Goal: Task Accomplishment & Management: Manage account settings

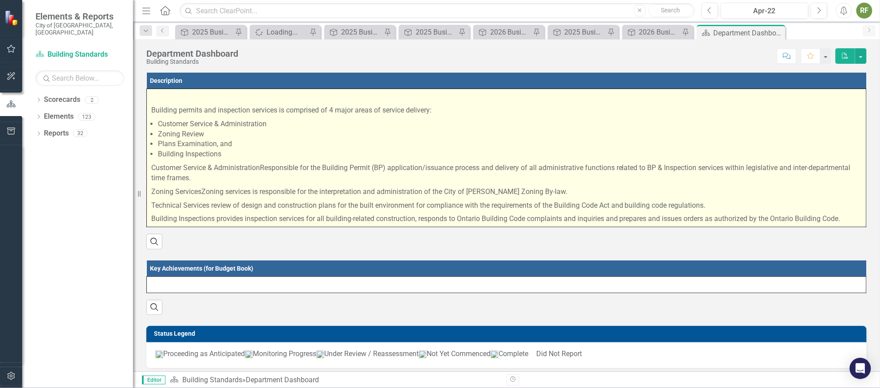
scroll to position [266, 0]
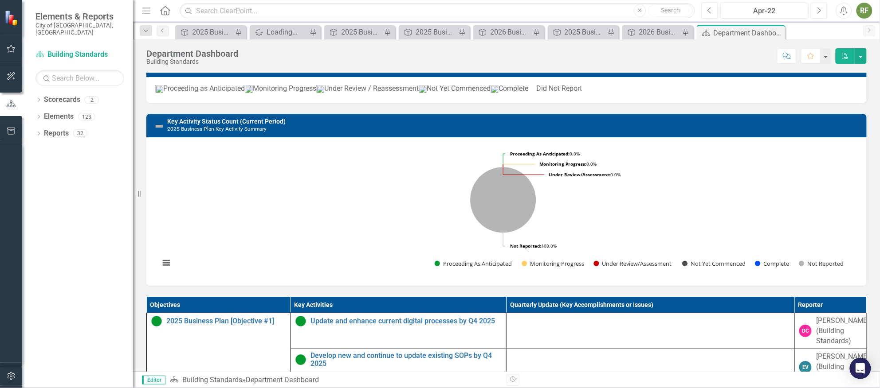
click at [816, 8] on icon "Next" at bounding box center [818, 11] width 5 height 8
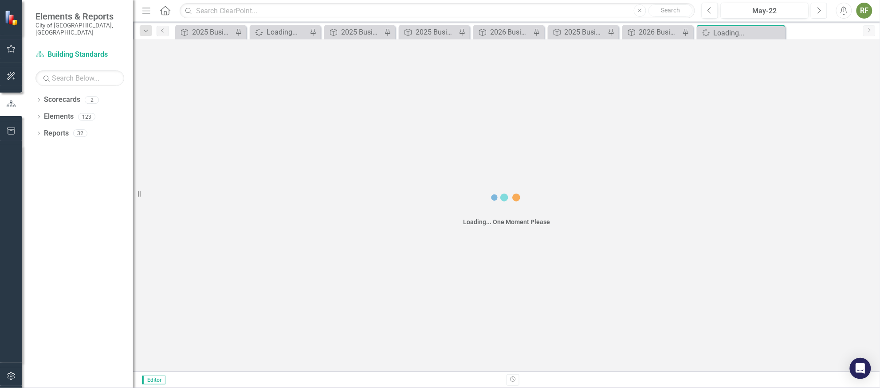
click at [816, 8] on icon "Next" at bounding box center [818, 11] width 5 height 8
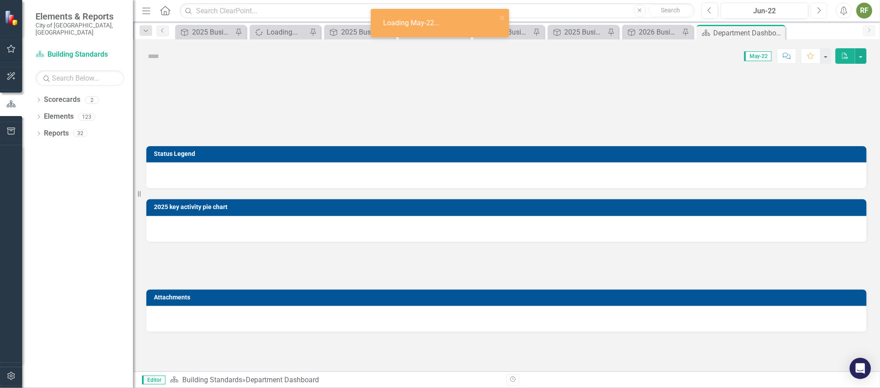
click at [816, 8] on icon "Next" at bounding box center [818, 11] width 5 height 8
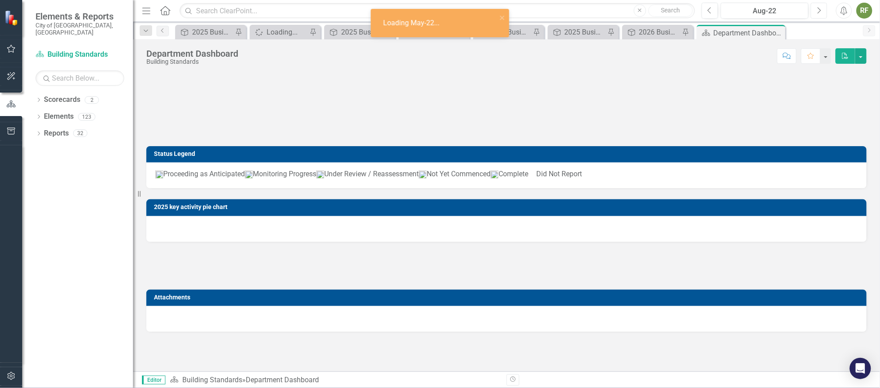
click at [816, 8] on icon "Next" at bounding box center [818, 11] width 5 height 8
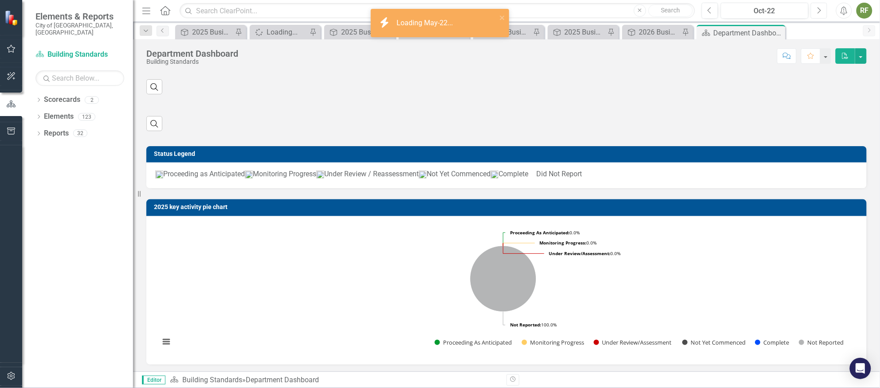
click at [816, 8] on icon "Next" at bounding box center [818, 11] width 5 height 8
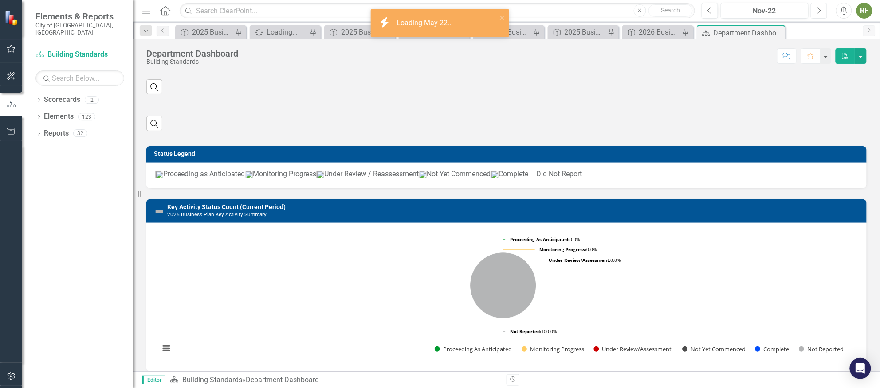
click at [816, 8] on icon "Next" at bounding box center [818, 11] width 5 height 8
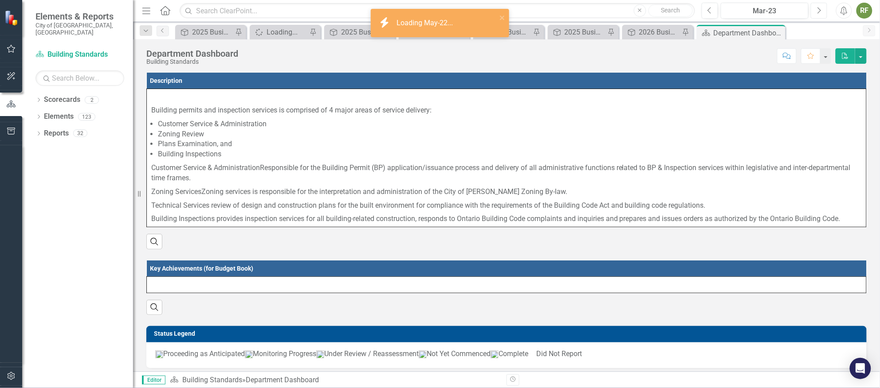
click at [816, 8] on icon "Next" at bounding box center [818, 11] width 5 height 8
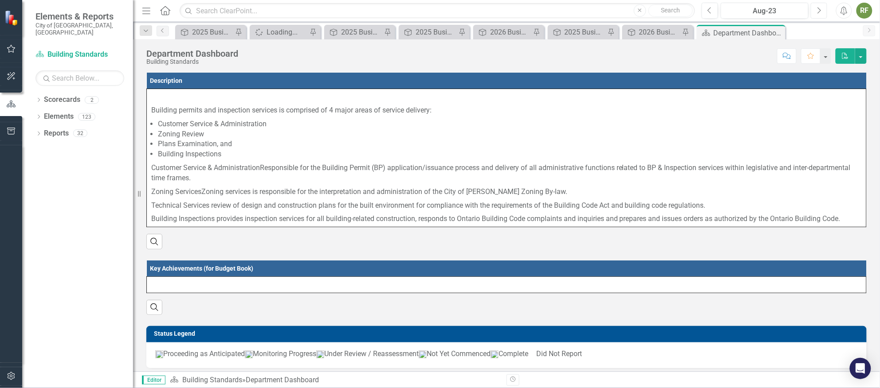
click at [816, 8] on icon "Next" at bounding box center [818, 11] width 5 height 8
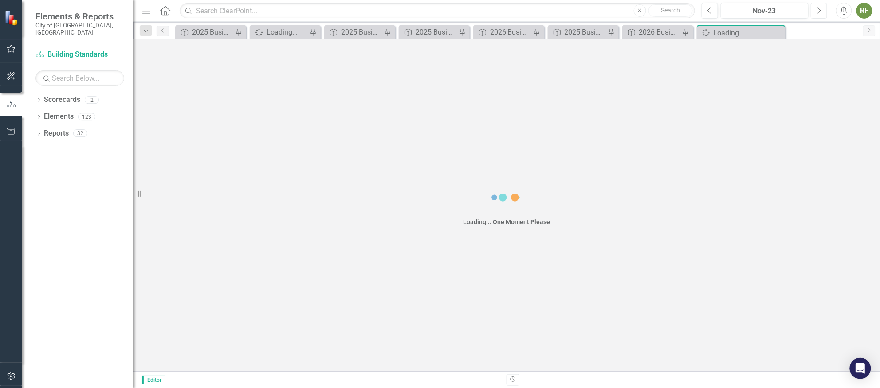
click at [816, 8] on icon "Next" at bounding box center [818, 11] width 5 height 8
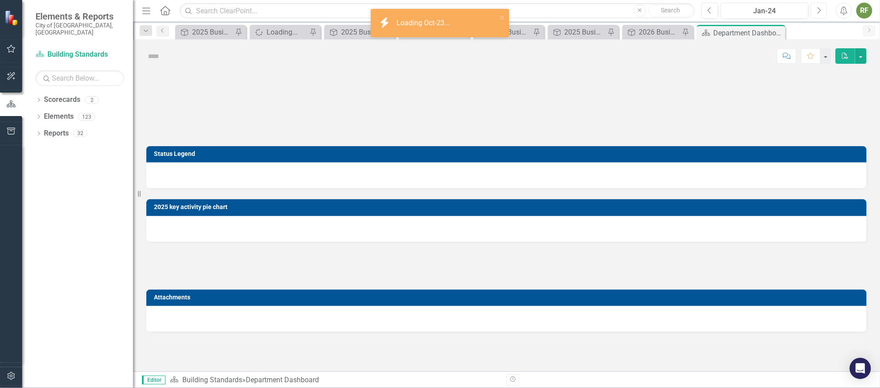
click at [816, 8] on icon "Next" at bounding box center [818, 11] width 5 height 8
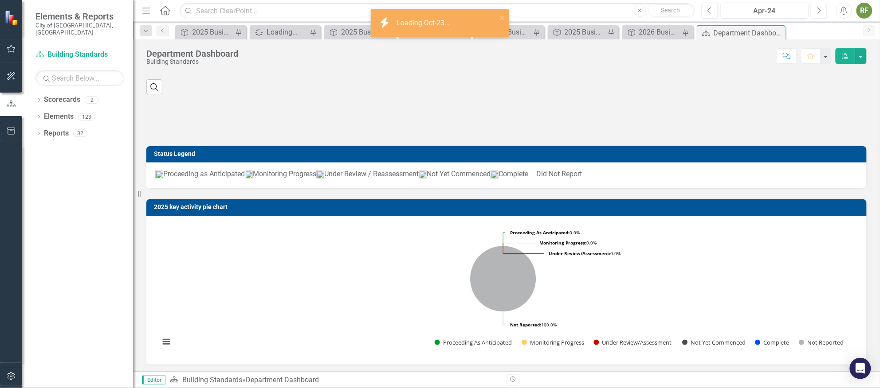
click at [816, 8] on icon "Next" at bounding box center [818, 11] width 5 height 8
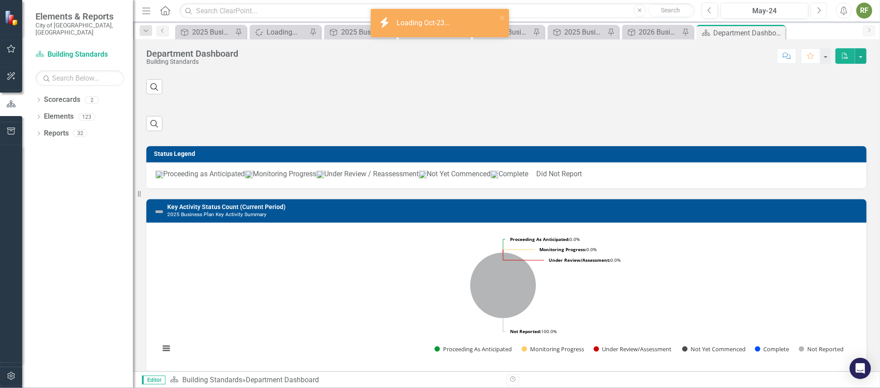
click at [816, 9] on icon "Next" at bounding box center [818, 11] width 5 height 8
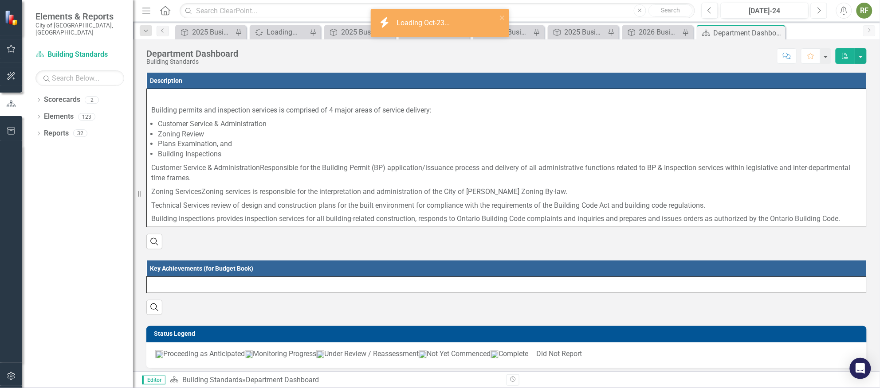
click at [816, 9] on icon "Next" at bounding box center [818, 11] width 5 height 8
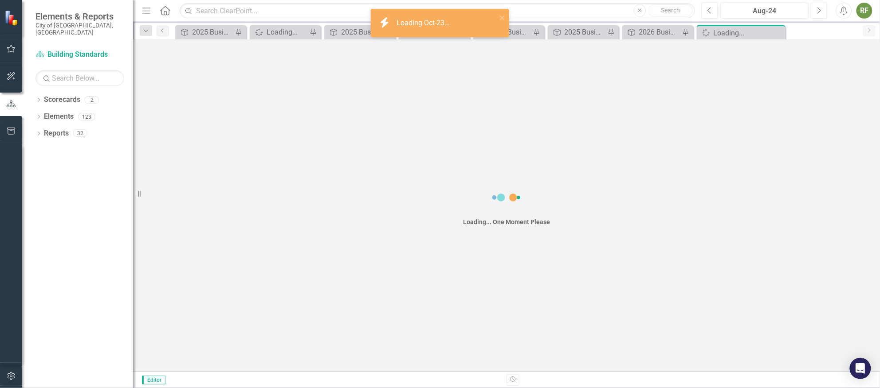
click at [816, 9] on icon "Next" at bounding box center [818, 11] width 5 height 8
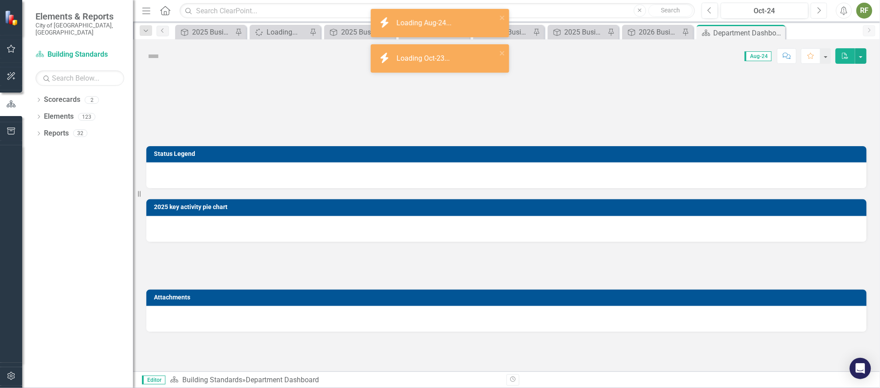
click at [816, 9] on icon "Next" at bounding box center [818, 11] width 5 height 8
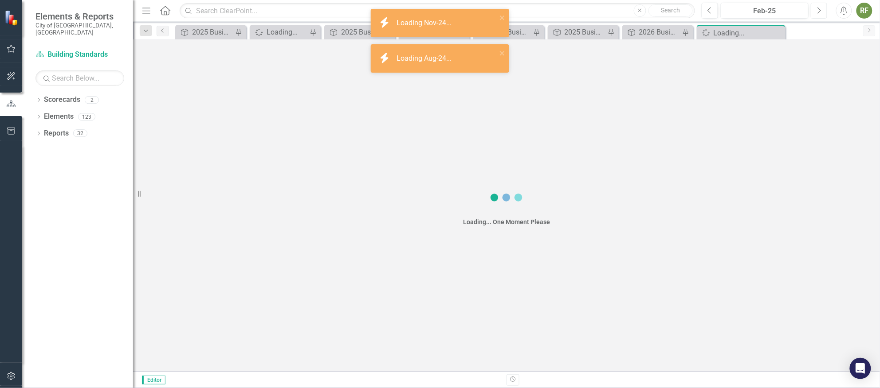
click at [816, 9] on icon "Next" at bounding box center [818, 11] width 5 height 8
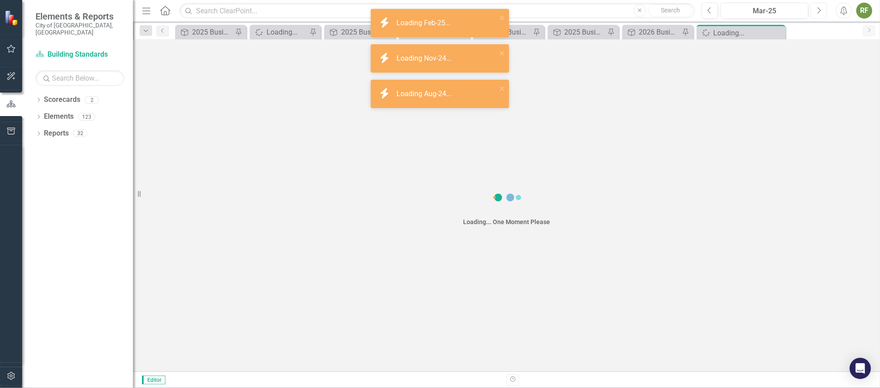
click at [816, 9] on icon "Next" at bounding box center [818, 11] width 5 height 8
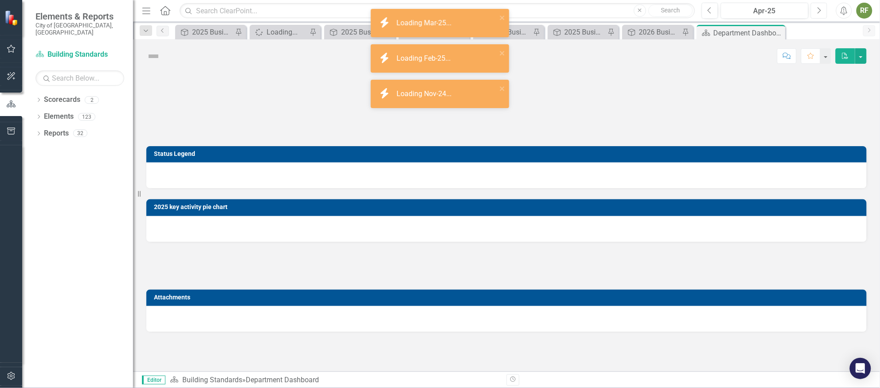
click at [816, 9] on icon "Next" at bounding box center [818, 11] width 5 height 8
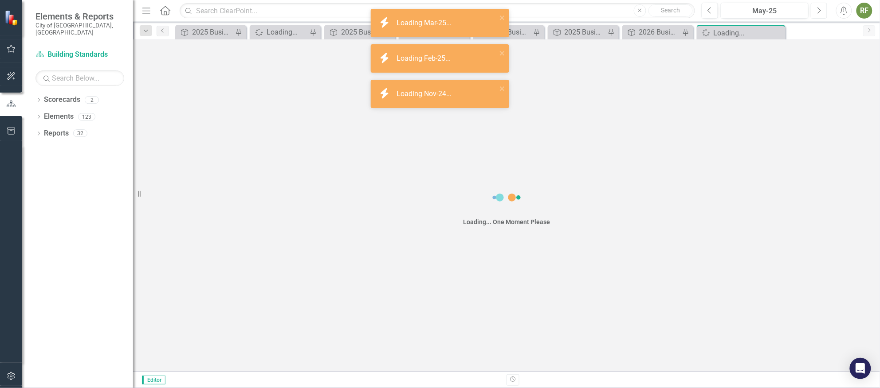
click at [816, 9] on icon "Next" at bounding box center [818, 11] width 5 height 8
click at [815, 9] on button "Next" at bounding box center [818, 11] width 16 height 16
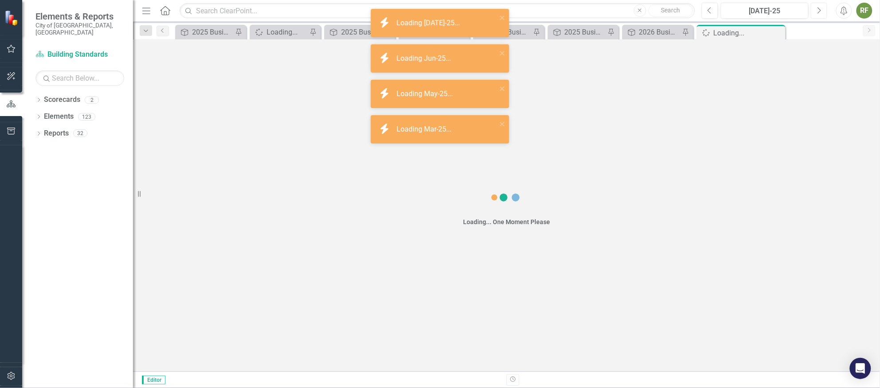
click at [815, 9] on button "Next" at bounding box center [818, 11] width 16 height 16
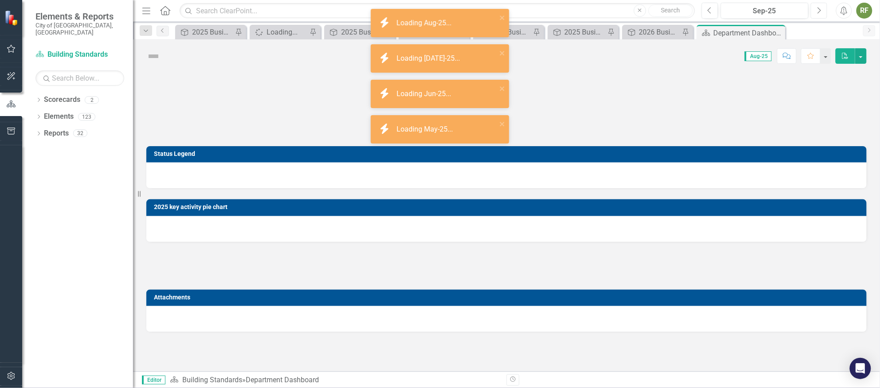
click at [815, 9] on button "Next" at bounding box center [818, 11] width 16 height 16
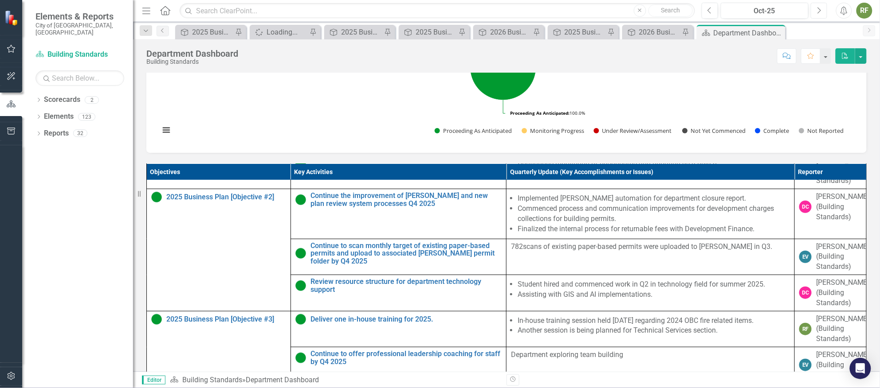
scroll to position [266, 0]
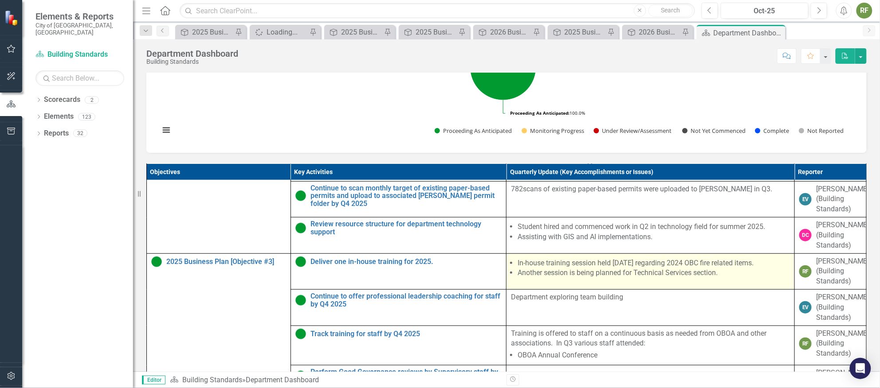
click at [615, 269] on li "In-house training session held [DATE] regarding 2024 OBC fire related items." at bounding box center [653, 263] width 272 height 10
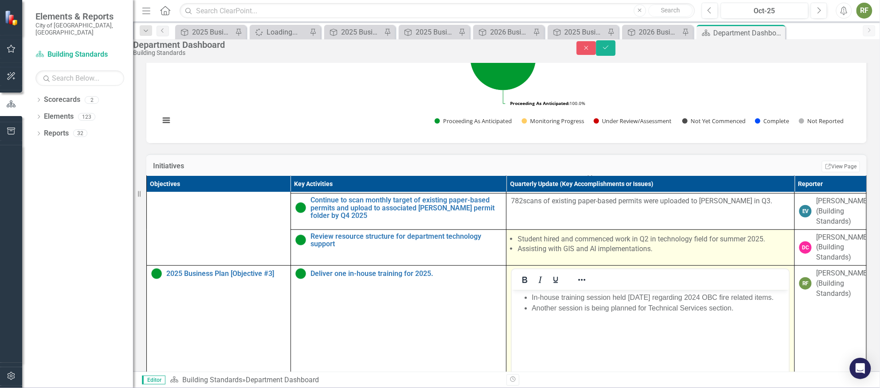
scroll to position [0, 0]
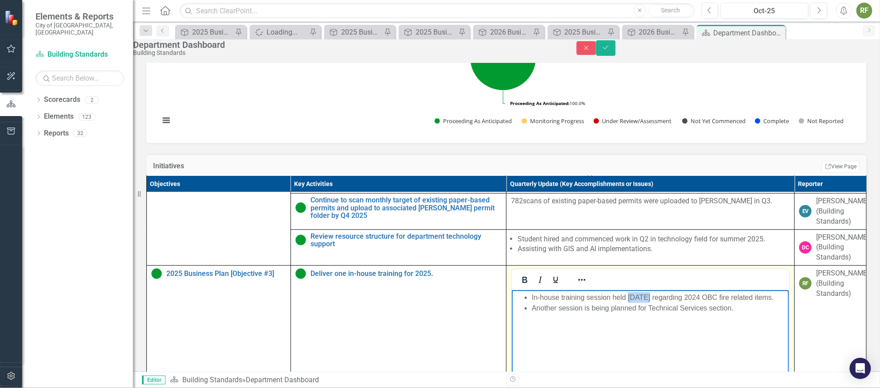
drag, startPoint x: 628, startPoint y: 297, endPoint x: 648, endPoint y: 298, distance: 19.6
click at [648, 298] on li "In-house training session held [DATE] regarding 2024 OBC fire related items." at bounding box center [659, 297] width 255 height 11
click at [738, 299] on li "In-house training session held [DATE] regarding 2024 OBC fire related items." at bounding box center [659, 297] width 255 height 11
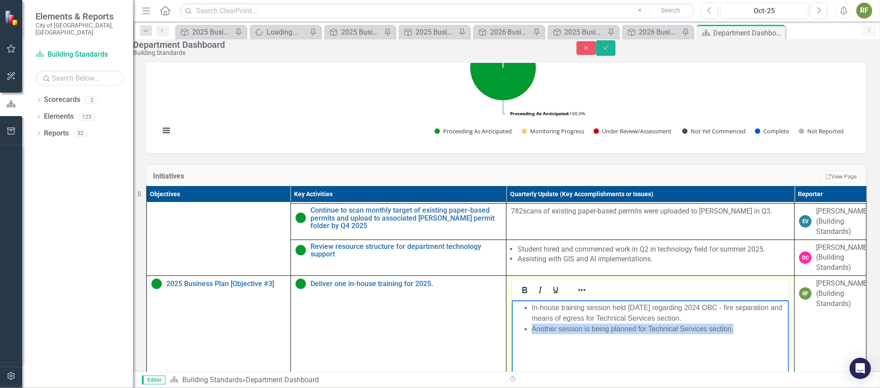
drag, startPoint x: 745, startPoint y: 329, endPoint x: 523, endPoint y: 331, distance: 222.1
click at [532, 331] on li "Another session is being planned for Technical Services section." at bounding box center [659, 329] width 255 height 11
click at [603, 334] on li "Another session is being planned for Technical Services section." at bounding box center [659, 329] width 255 height 11
drag, startPoint x: 532, startPoint y: 329, endPoint x: 759, endPoint y: 331, distance: 227.0
click at [759, 331] on li "Another session is being planned for Technical Services section." at bounding box center [659, 329] width 255 height 11
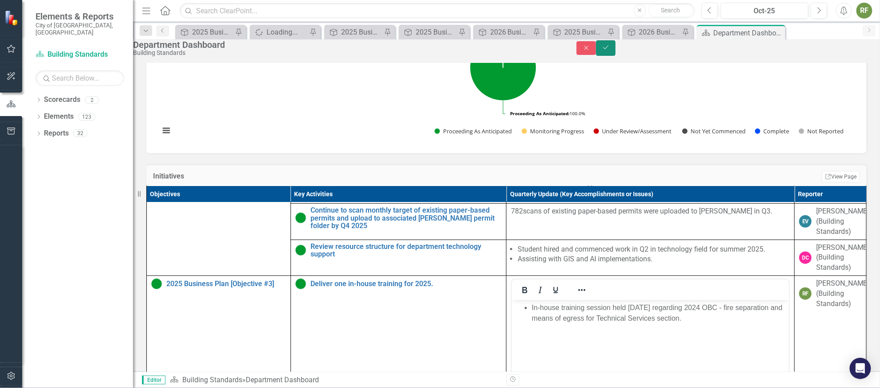
click at [610, 49] on icon "Save" at bounding box center [606, 47] width 8 height 6
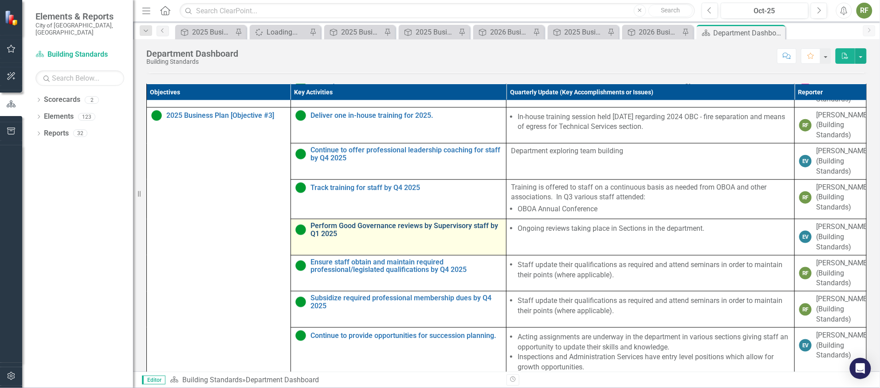
scroll to position [0, 0]
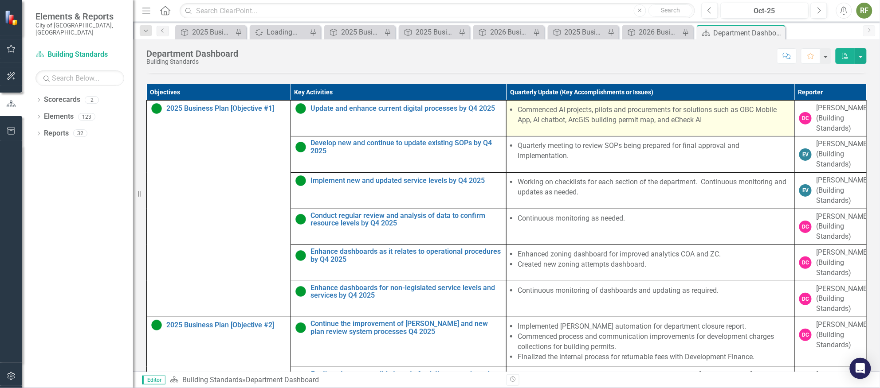
click at [725, 125] on li "Commenced AI projects, pilots and procurements for solutions such as OBC Mobile…" at bounding box center [653, 115] width 272 height 20
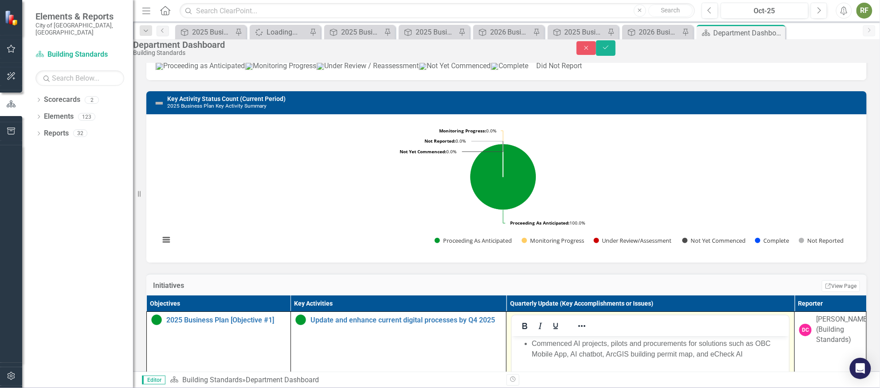
scroll to position [545, 0]
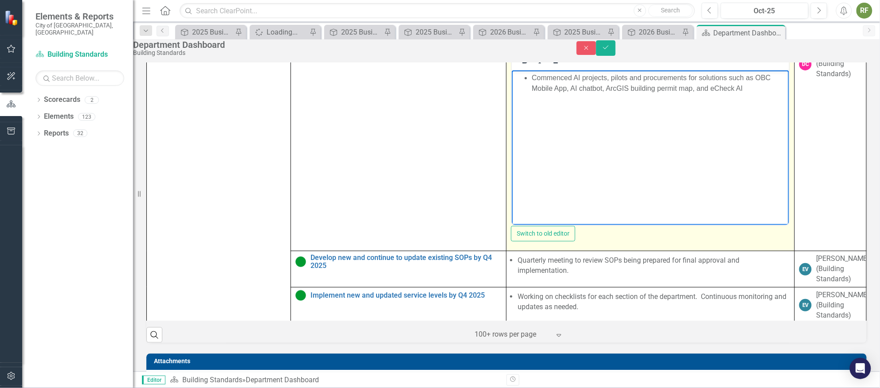
click at [749, 91] on li "Commenced AI projects, pilots and procurements for solutions such as OBC Mobile…" at bounding box center [659, 83] width 255 height 21
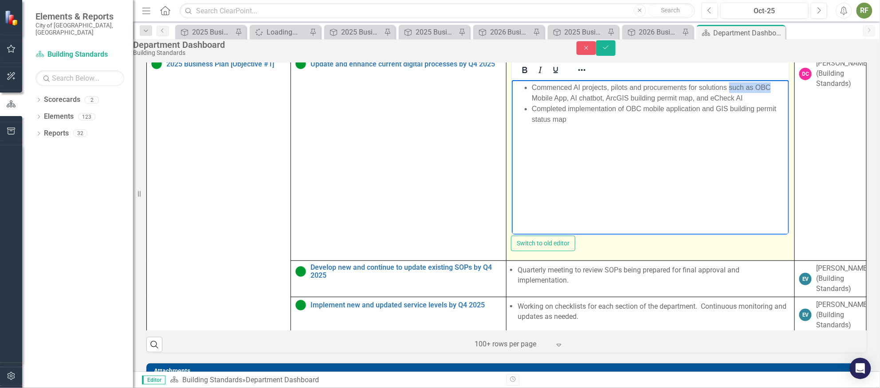
drag, startPoint x: 728, startPoint y: 88, endPoint x: 768, endPoint y: 89, distance: 39.5
click at [768, 89] on li "Commenced AI projects, pilots and procurements for solutions such as OBC Mobile…" at bounding box center [659, 92] width 255 height 21
drag, startPoint x: 729, startPoint y: 89, endPoint x: 763, endPoint y: 88, distance: 34.6
click at [763, 88] on li "Commenced AI projects, pilots and procurements for solutions Mobile App, AI cha…" at bounding box center [659, 92] width 255 height 21
drag, startPoint x: 531, startPoint y: 98, endPoint x: 623, endPoint y: 99, distance: 91.8
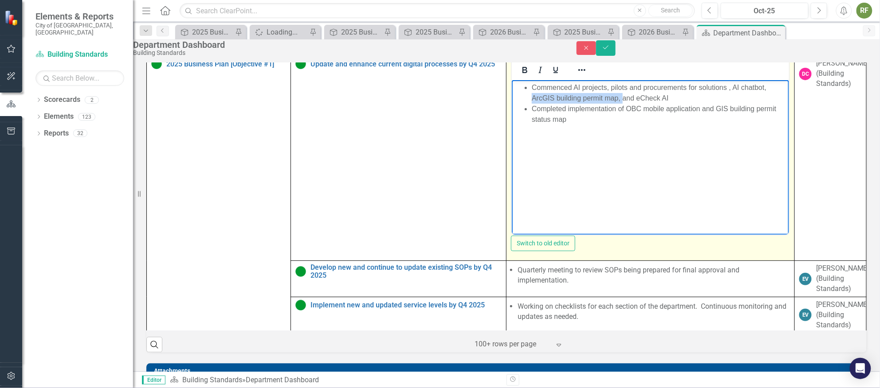
click at [623, 99] on li "Commenced AI projects, pilots and procurements for solutions , AI chatbot, ArcG…" at bounding box center [659, 92] width 255 height 21
click at [567, 98] on li "Commenced AI projects, pilots and procurements for solutions , AI chatbot, and …" at bounding box center [659, 92] width 255 height 21
click at [586, 129] on body "Commenced AI projects, pilots and procurements for solutions , AI chatbot, and …" at bounding box center [650, 146] width 277 height 133
click at [730, 89] on li "Commenced AI projects, pilots and procurements for solutions , AI chatbot, and …" at bounding box center [659, 92] width 255 height 21
click at [689, 130] on body "Commenced AI projects, pilots and procurements for solutions such as AI chatbot…" at bounding box center [650, 146] width 277 height 133
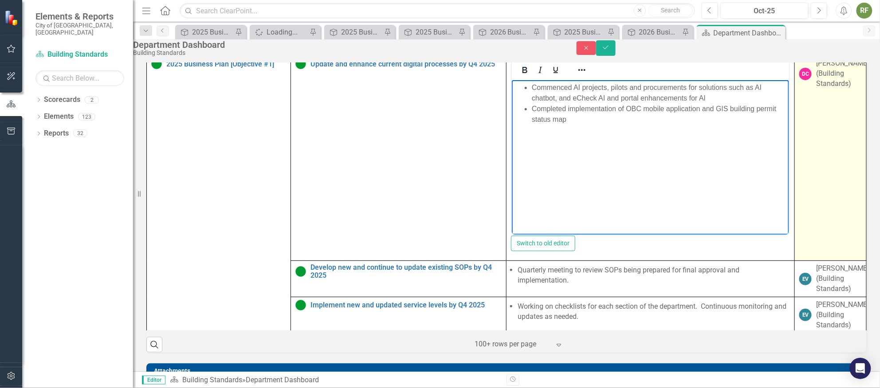
click at [809, 210] on td "DC [PERSON_NAME] (Building Standards)" at bounding box center [830, 158] width 72 height 205
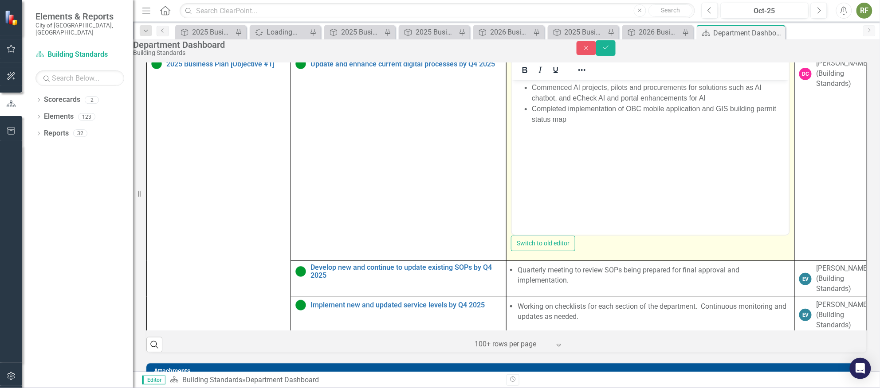
click at [583, 251] on div "Switch to old editor" at bounding box center [650, 244] width 279 height 16
click at [596, 175] on body "Commenced AI projects, pilots and procurements for solutions such as AI chatbot…" at bounding box center [650, 146] width 277 height 133
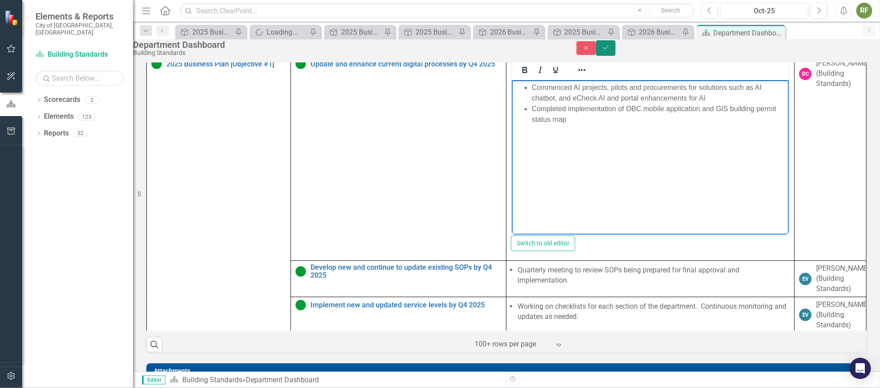
click at [610, 51] on icon "Save" at bounding box center [606, 47] width 8 height 6
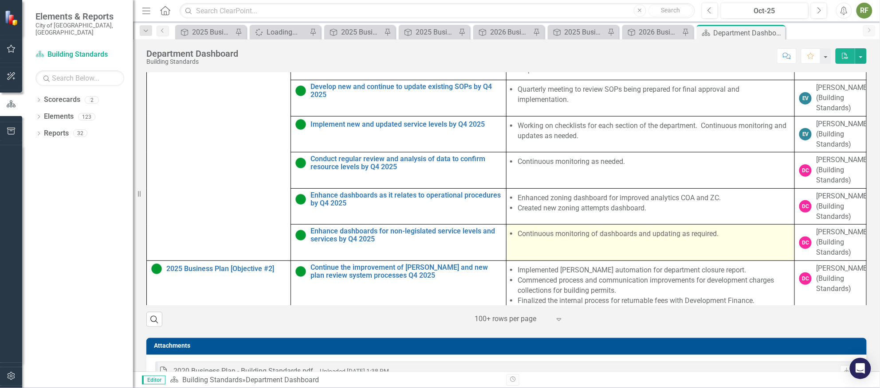
scroll to position [389, 0]
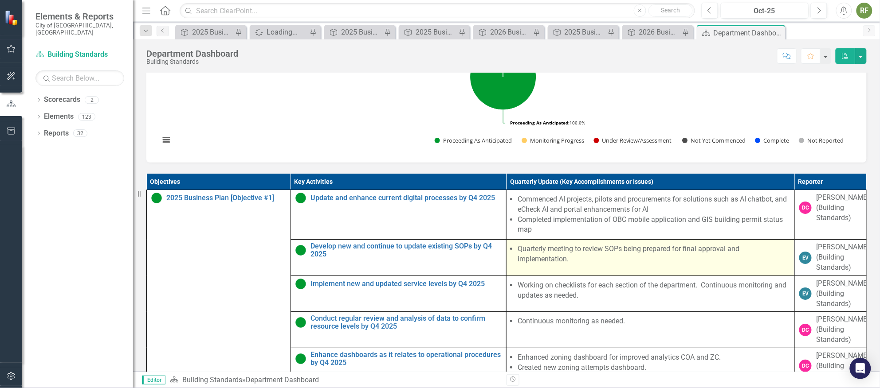
click at [576, 265] on li "Quarterly meeting to review SOPs being prepared for final approval and implemen…" at bounding box center [653, 254] width 272 height 20
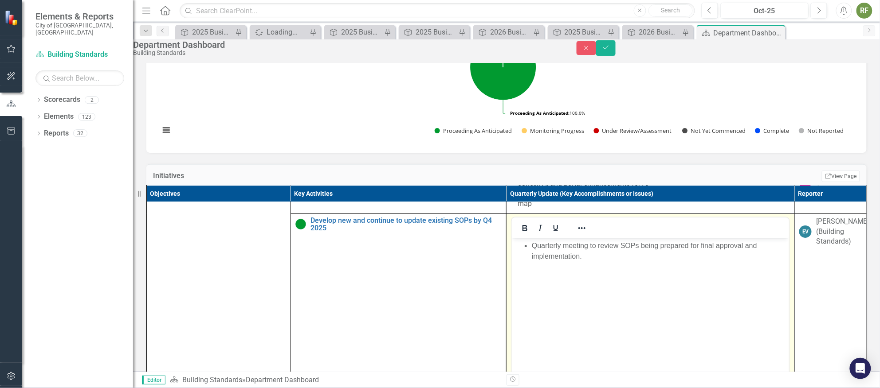
scroll to position [171, 0]
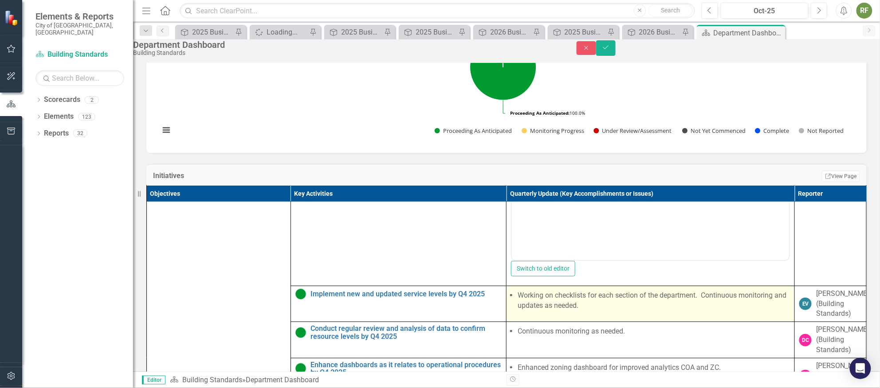
click at [620, 311] on li "Working on checklists for each section of the department. Continuous monitoring…" at bounding box center [653, 301] width 272 height 20
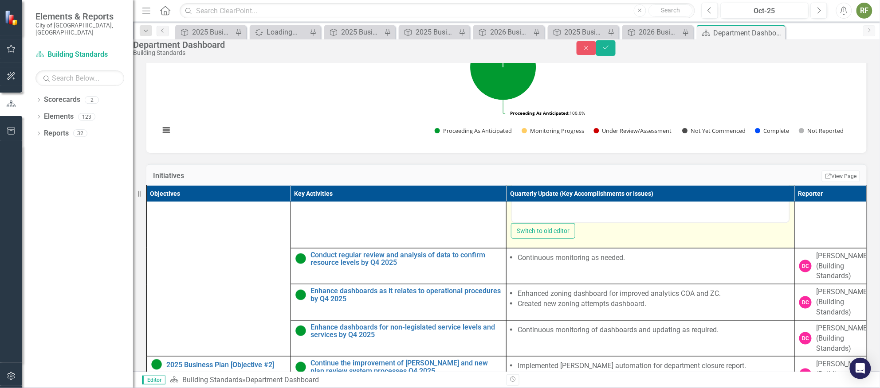
scroll to position [437, 0]
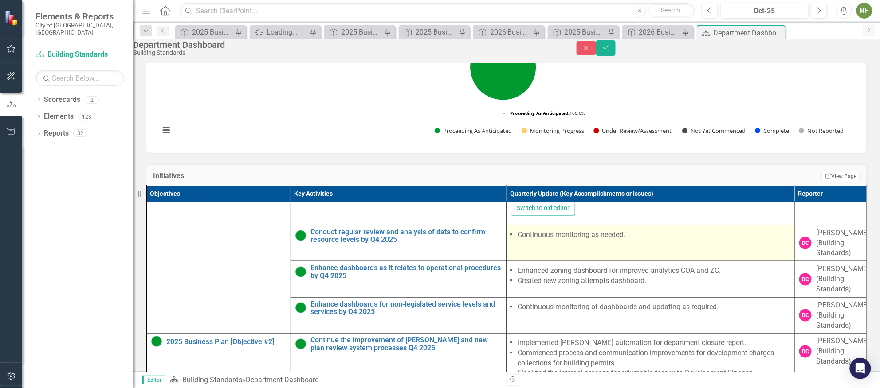
click at [656, 240] on li "Continuous monitoring as needed." at bounding box center [653, 235] width 272 height 10
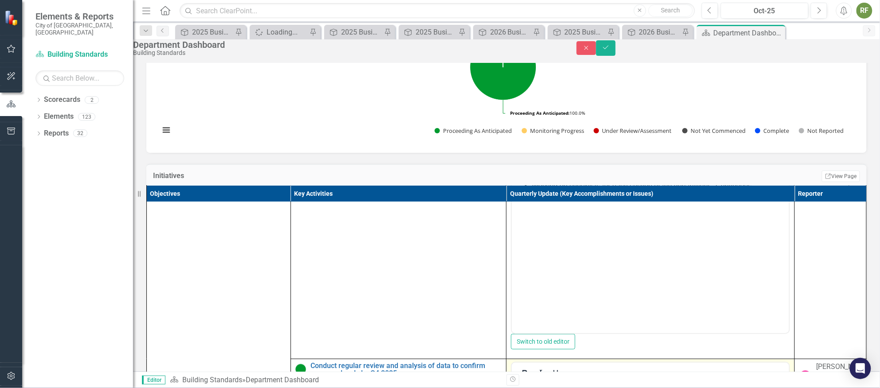
scroll to position [154, 0]
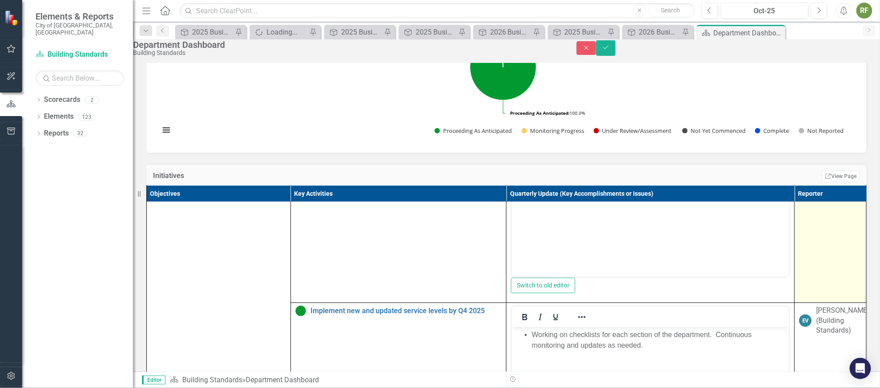
click at [806, 278] on td "EV [PERSON_NAME] (Building Standards)" at bounding box center [830, 200] width 72 height 205
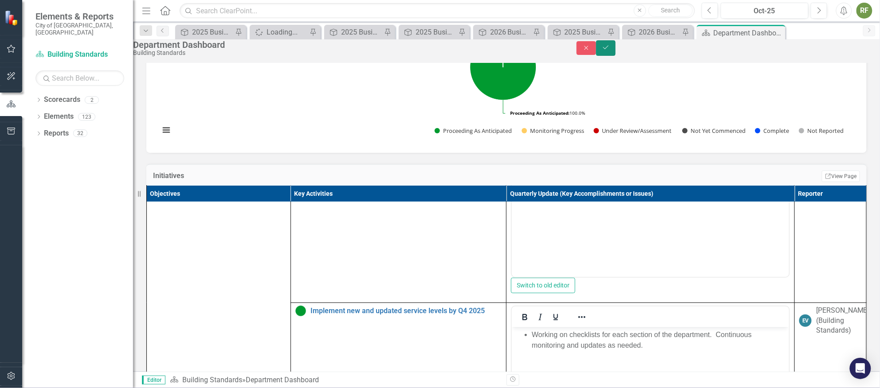
click at [615, 45] on button "Save" at bounding box center [606, 48] width 20 height 16
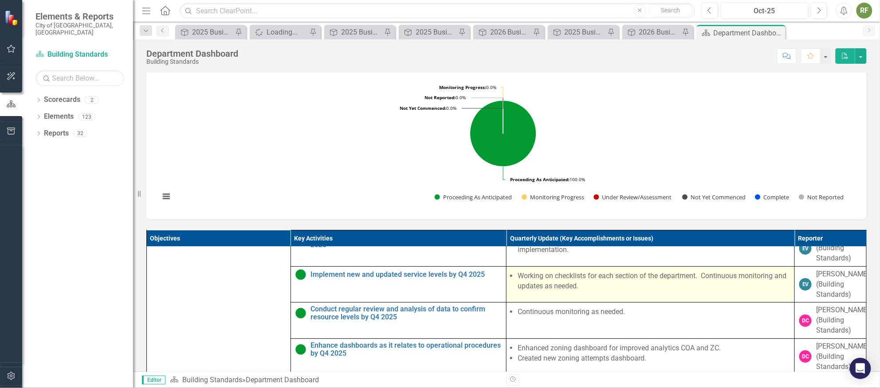
scroll to position [199, 0]
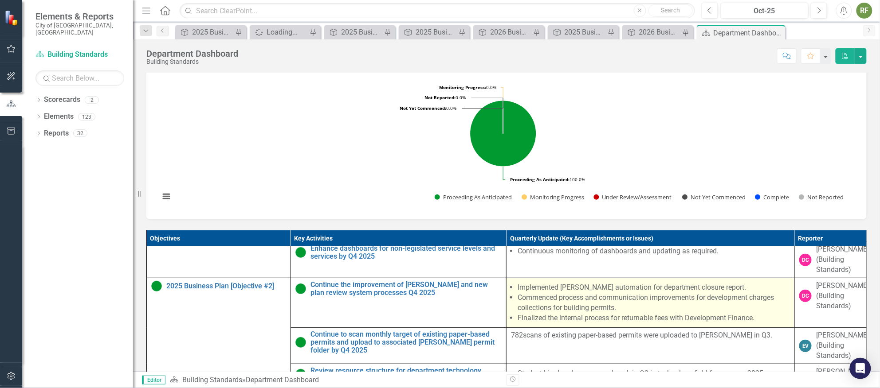
click at [650, 313] on li "Commenced process and communication improvements for development charges collec…" at bounding box center [653, 303] width 272 height 20
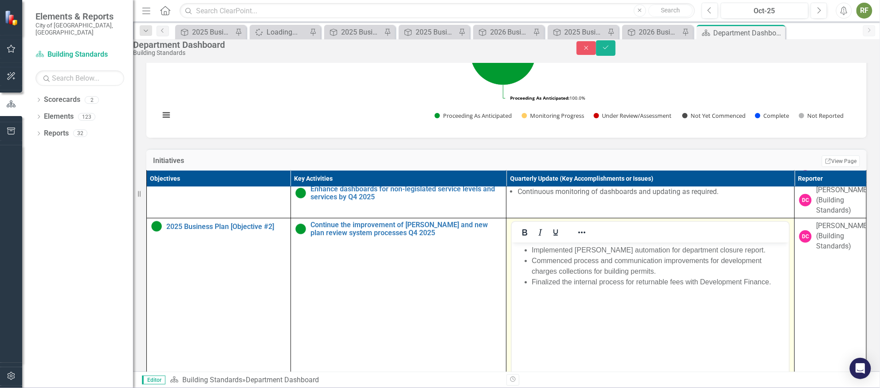
scroll to position [418, 0]
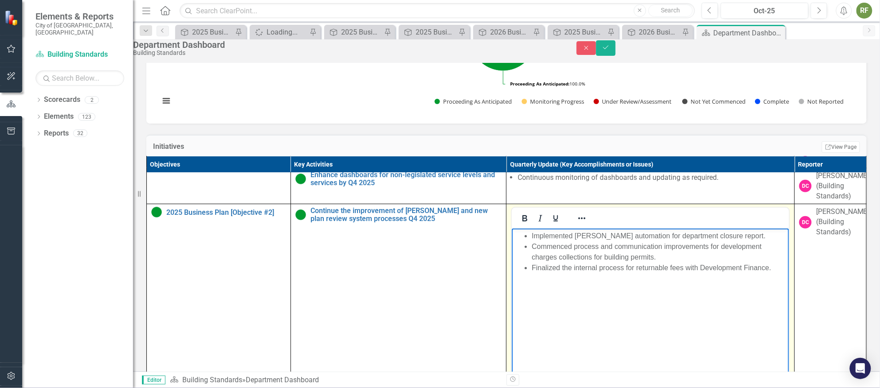
click at [705, 292] on body "Implemented [PERSON_NAME] automation for department closure report. Commenced p…" at bounding box center [650, 295] width 277 height 133
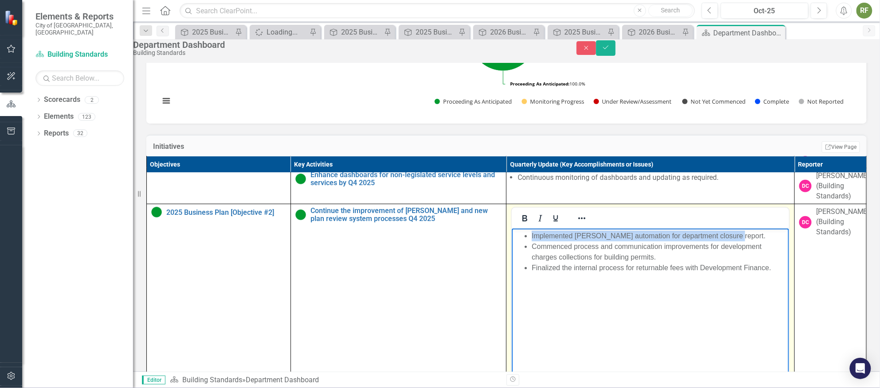
drag, startPoint x: 532, startPoint y: 238, endPoint x: 745, endPoint y: 229, distance: 213.9
click at [745, 229] on body "Implemented [PERSON_NAME] automation for department closure report. Commenced p…" at bounding box center [650, 295] width 277 height 133
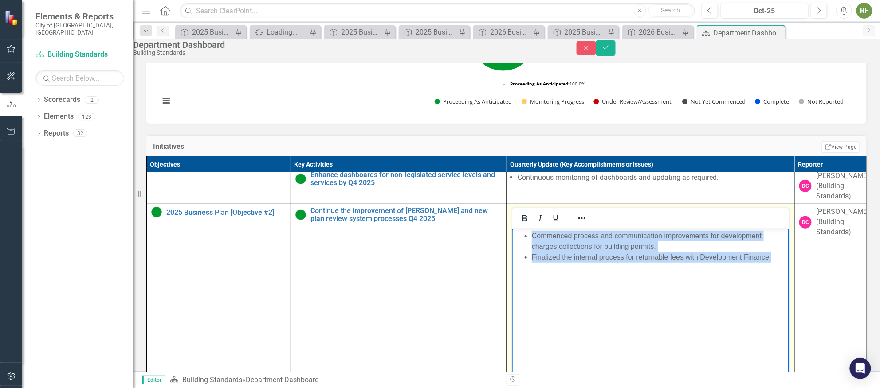
drag, startPoint x: 532, startPoint y: 239, endPoint x: 773, endPoint y: 257, distance: 241.9
click at [773, 257] on ul "Commenced process and communication improvements for development charges collec…" at bounding box center [650, 247] width 273 height 32
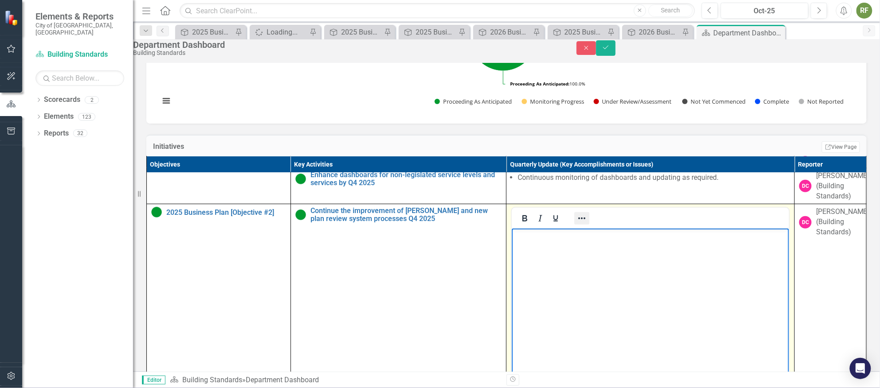
click at [581, 224] on icon "Reveal or hide additional toolbar items" at bounding box center [581, 218] width 11 height 11
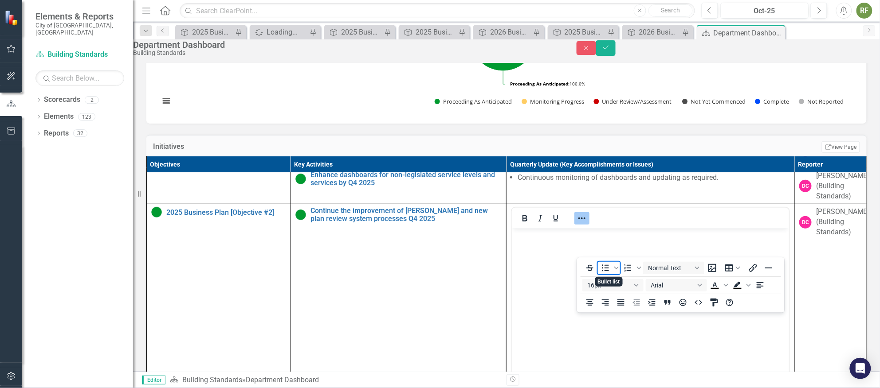
click at [605, 263] on icon "Bullet list" at bounding box center [605, 268] width 11 height 11
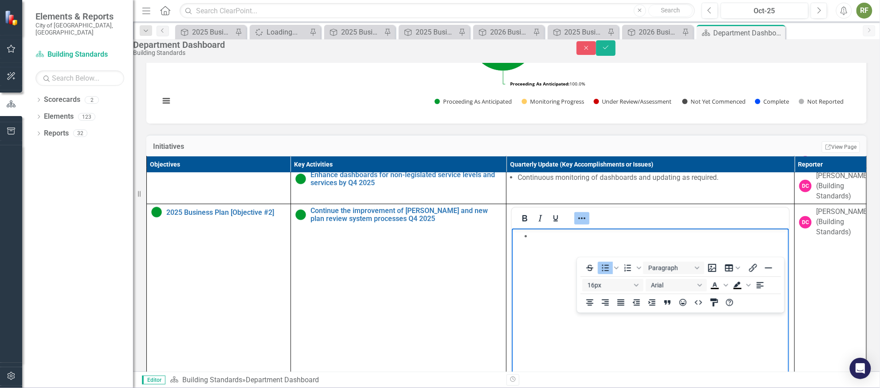
click at [552, 238] on li "Rich Text Area. Press ALT-0 for help." at bounding box center [659, 236] width 255 height 11
click at [655, 227] on div at bounding box center [650, 218] width 277 height 17
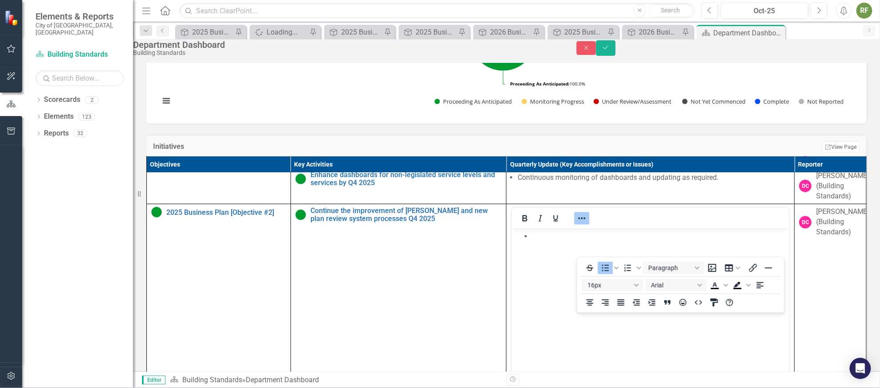
click at [539, 240] on li "Rich Text Area. Press ALT-0 for help." at bounding box center [659, 236] width 255 height 11
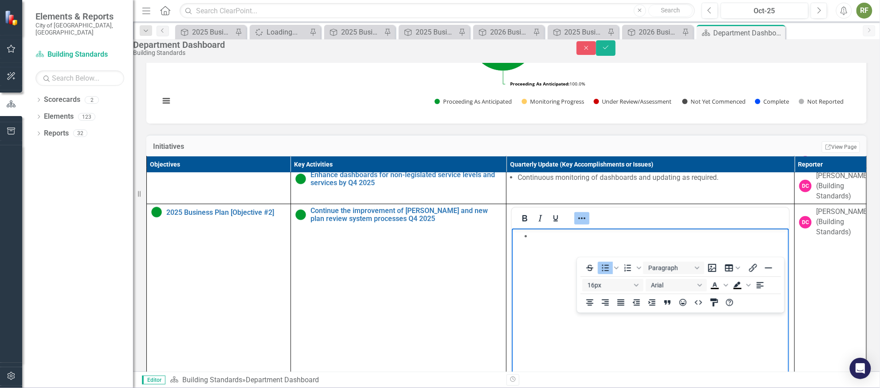
click at [744, 307] on div "To open the popup, press Shift+Enter To open the popup, press Shift+Enter Parag…" at bounding box center [680, 285] width 207 height 52
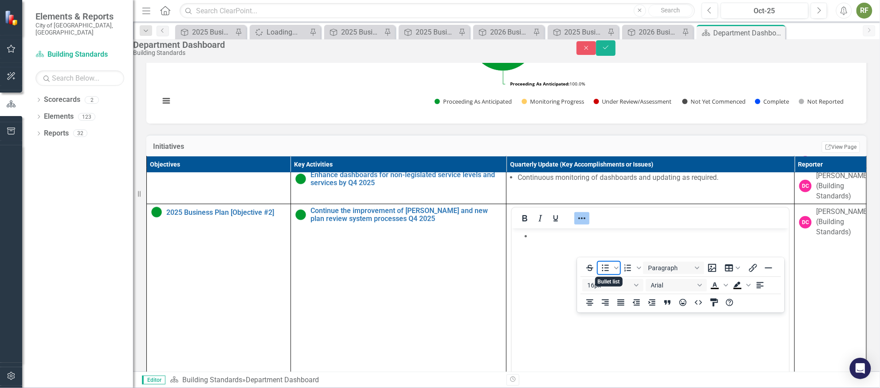
click at [602, 268] on icon "Bullet list" at bounding box center [605, 268] width 7 height 7
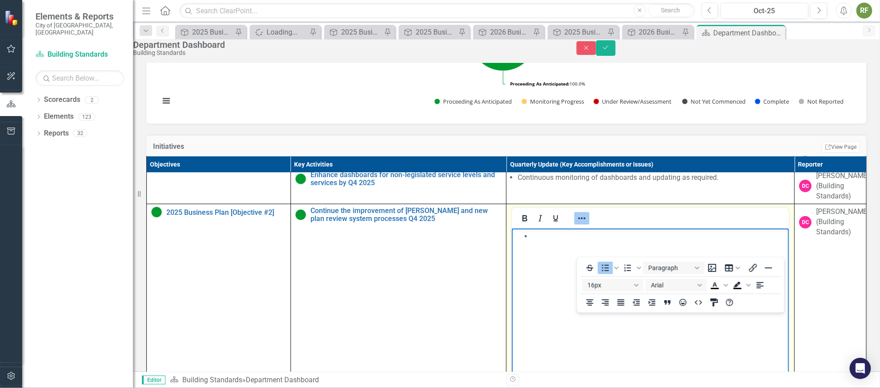
click at [548, 235] on li "Rich Text Area. Press ALT-0 for help." at bounding box center [659, 236] width 255 height 11
click at [542, 264] on body "Rich Text Area. Press ALT-0 for help." at bounding box center [650, 295] width 277 height 133
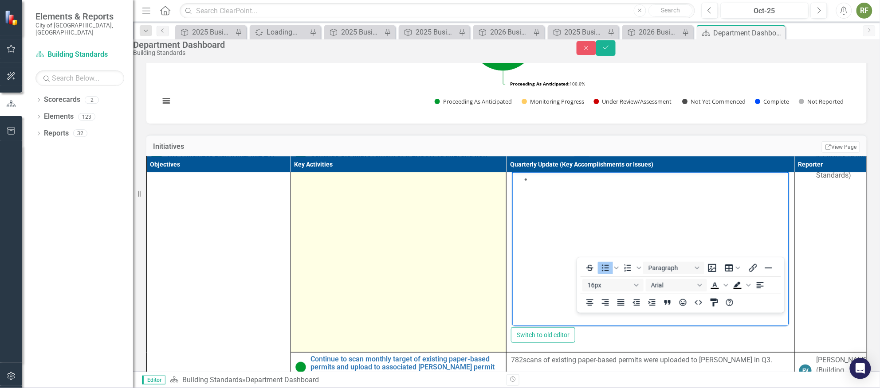
scroll to position [199, 0]
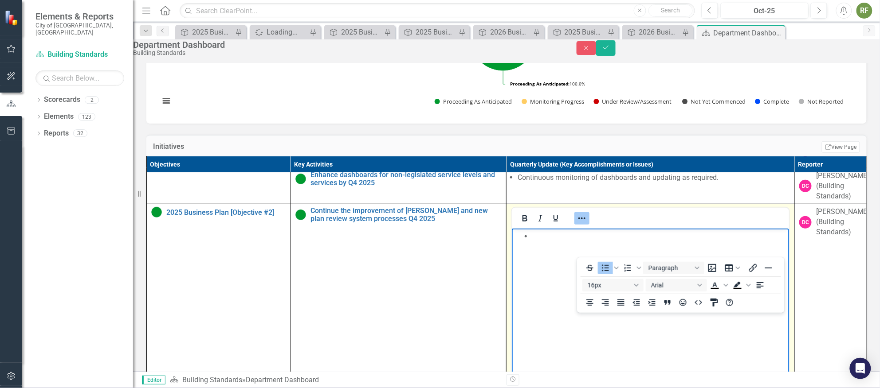
click at [585, 224] on icon "Reveal or hide additional toolbar items" at bounding box center [581, 218] width 11 height 11
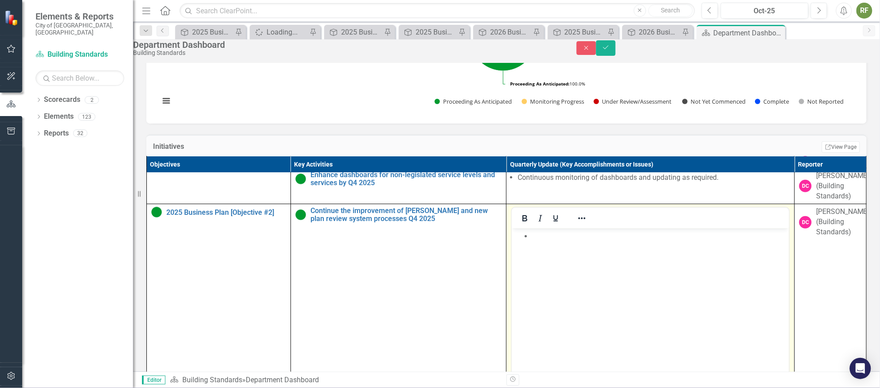
click at [541, 240] on li "Rich Text Area. Press ALT-0 for help." at bounding box center [659, 236] width 255 height 11
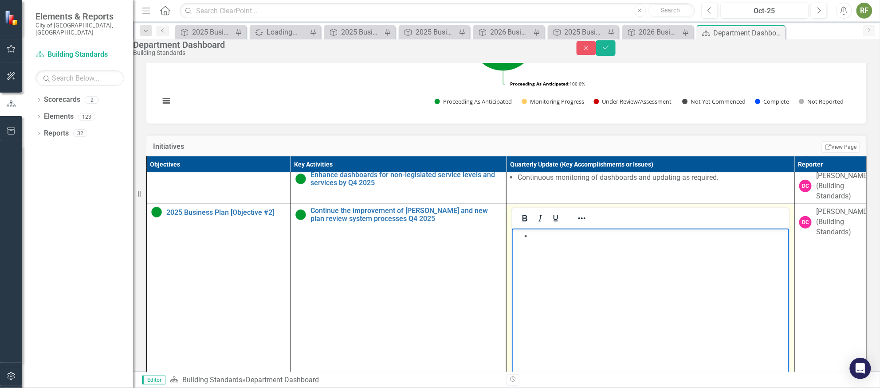
click at [564, 249] on body "Rich Text Area. Press ALT-0 for help." at bounding box center [650, 295] width 277 height 133
click at [542, 236] on li "Rich Text Area. Press ALT-0 for help." at bounding box center [659, 236] width 255 height 11
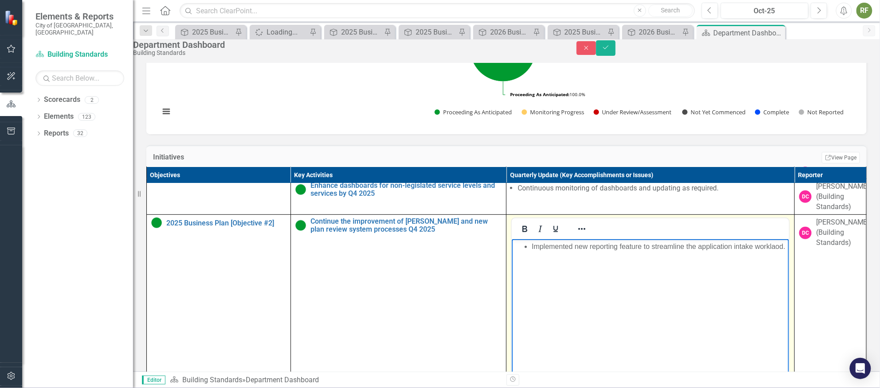
drag, startPoint x: 548, startPoint y: 258, endPoint x: 614, endPoint y: 299, distance: 77.8
click at [614, 299] on body "Implemented new reporting feature to streamline the application intake worklaod." at bounding box center [650, 305] width 277 height 133
click at [572, 252] on li "Implemented new reporting feature to streamline the application intake workload." at bounding box center [659, 247] width 255 height 11
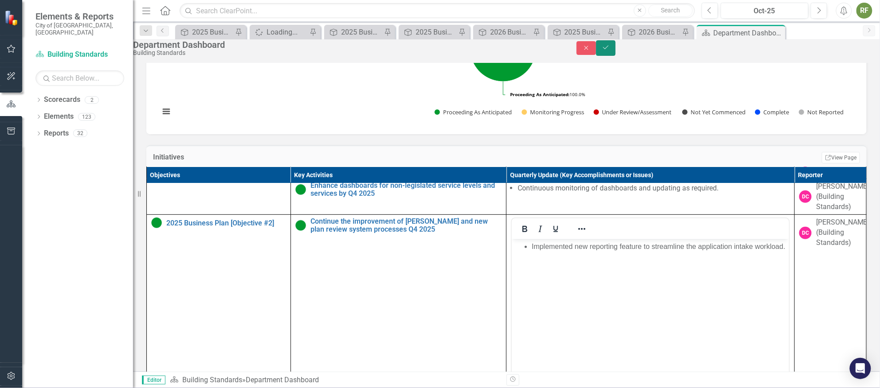
click at [610, 50] on icon "Save" at bounding box center [606, 47] width 8 height 6
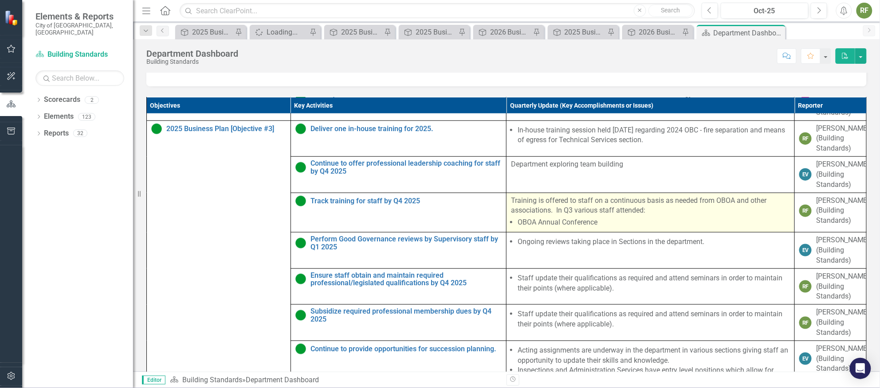
scroll to position [199, 0]
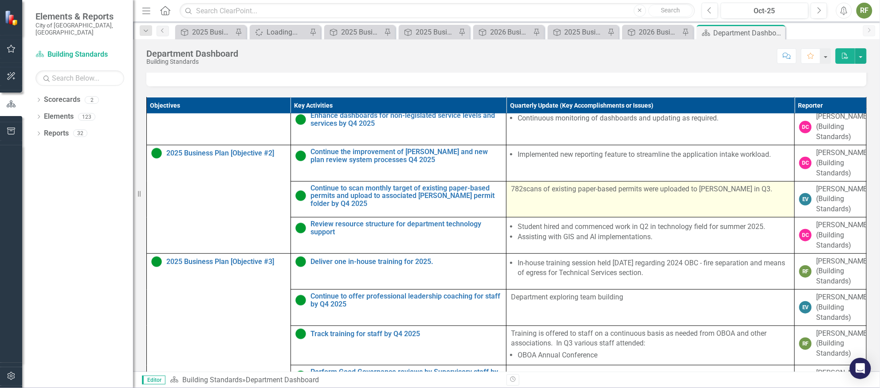
click at [545, 213] on td "782 scans of existing paper-based permits were uploaded to [PERSON_NAME] in Q3." at bounding box center [650, 199] width 288 height 36
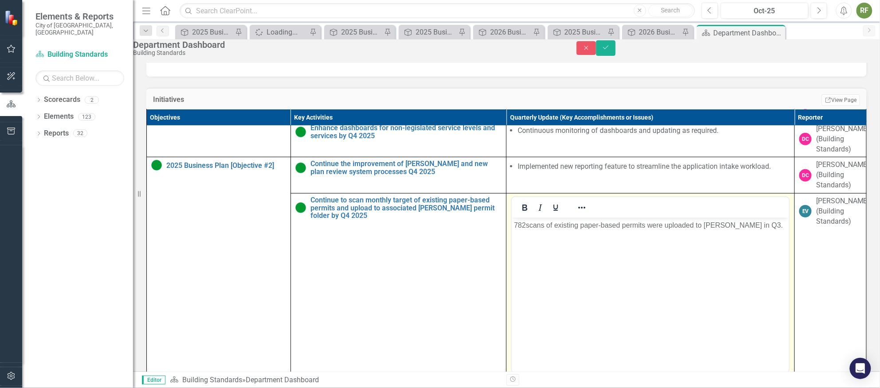
scroll to position [0, 0]
click at [610, 51] on icon "Save" at bounding box center [606, 47] width 8 height 6
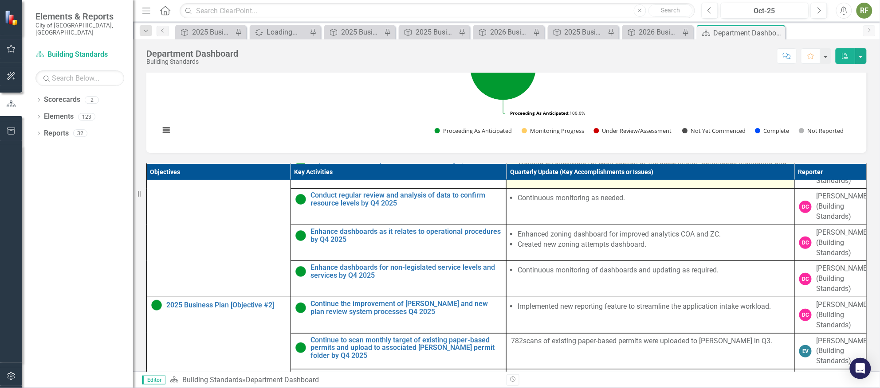
scroll to position [199, 0]
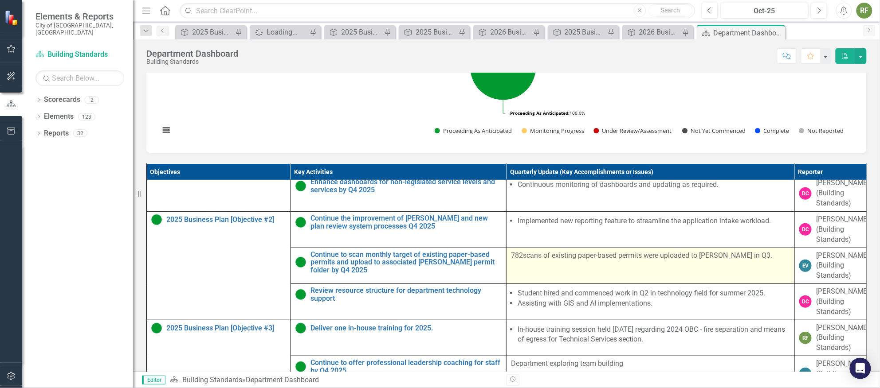
click at [741, 277] on td "782 scans of existing paper-based permits were uploaded to [PERSON_NAME] in Q3." at bounding box center [650, 266] width 288 height 36
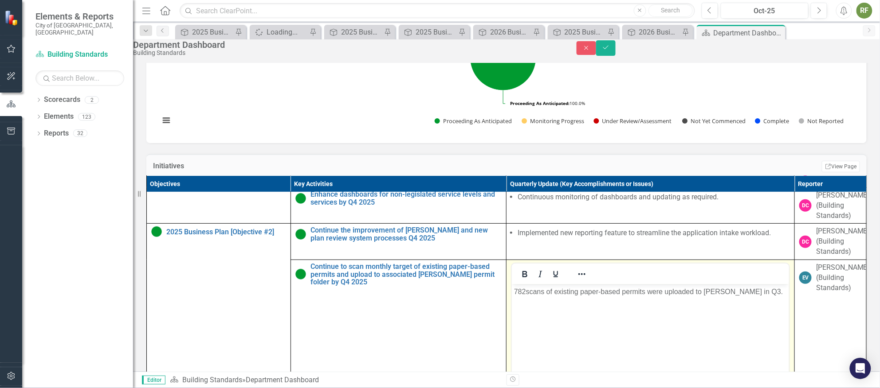
scroll to position [0, 0]
click at [764, 292] on p "782 scans of existing paper-based permits were uploaded to [PERSON_NAME] in Q3." at bounding box center [650, 291] width 273 height 11
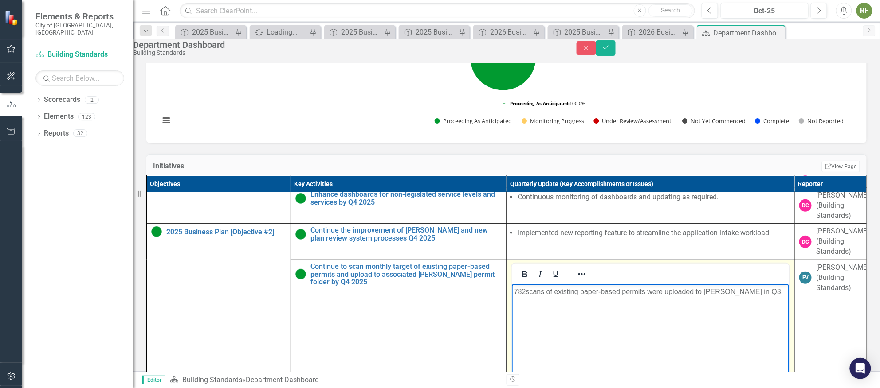
click at [514, 293] on span "782" at bounding box center [520, 292] width 12 height 8
click at [585, 280] on icon "Reveal or hide additional toolbar items" at bounding box center [581, 274] width 11 height 11
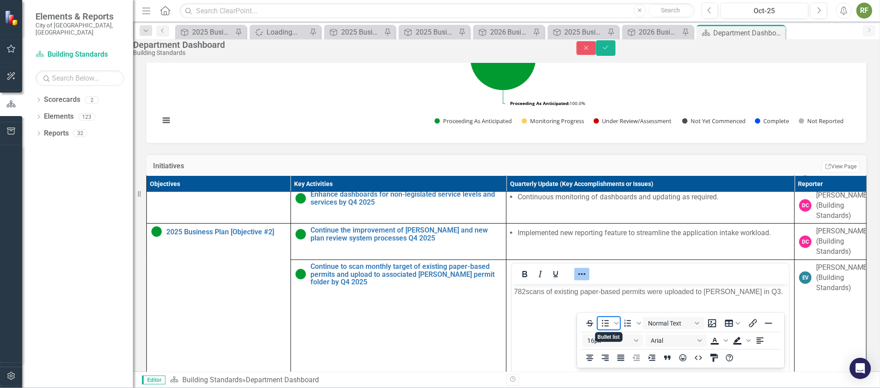
click at [604, 324] on icon "Bullet list" at bounding box center [605, 323] width 11 height 11
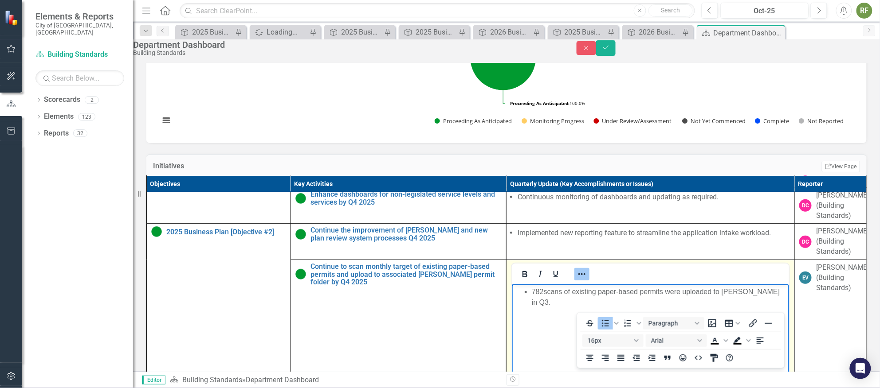
click at [585, 280] on icon "Reveal or hide additional toolbar items" at bounding box center [581, 274] width 11 height 11
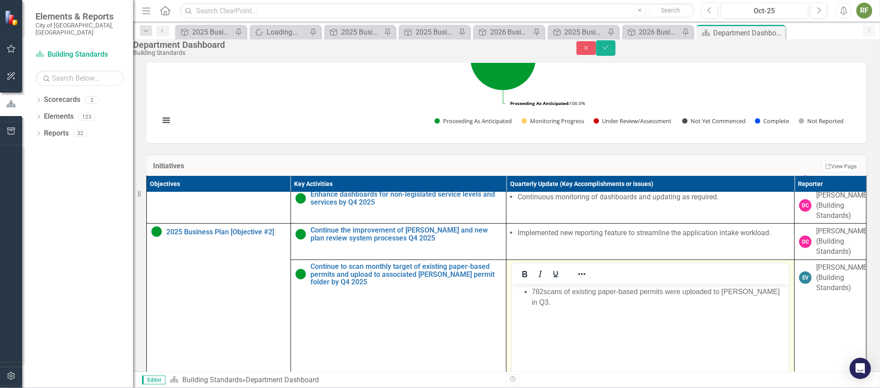
click at [775, 293] on li "782 scans of existing paper-based permits were uploaded to [PERSON_NAME] in Q3." at bounding box center [659, 296] width 255 height 21
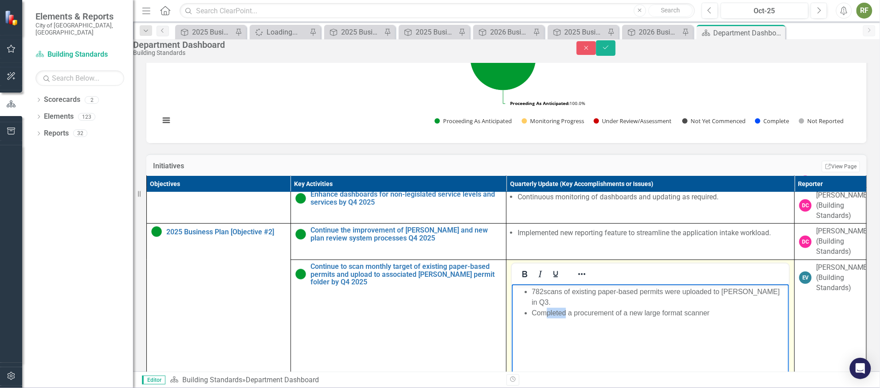
drag, startPoint x: 547, startPoint y: 303, endPoint x: 566, endPoint y: 301, distance: 18.8
click at [566, 308] on li "Completed a procurement of a new large format scanner" at bounding box center [659, 313] width 255 height 11
click at [727, 308] on li "Commenced the procurement of a new large format scanner" at bounding box center [659, 313] width 255 height 11
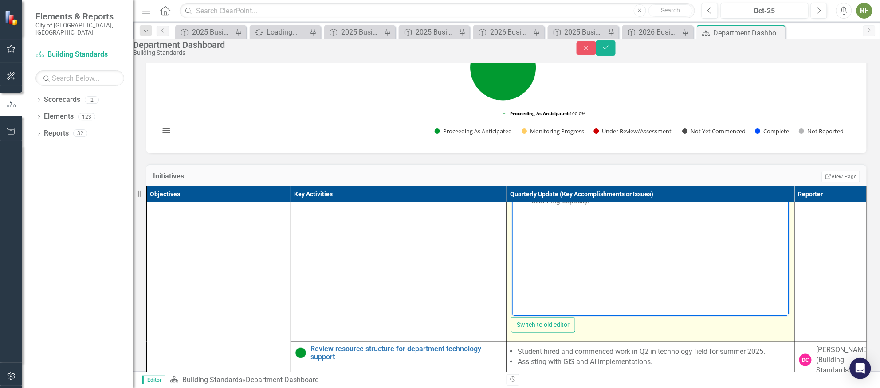
scroll to position [266, 0]
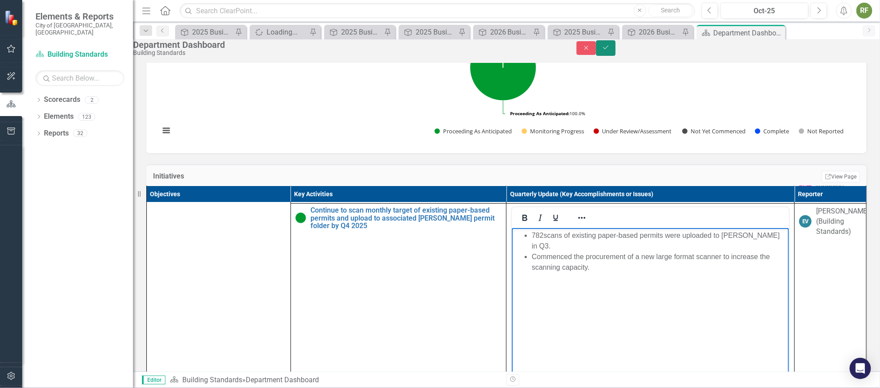
click at [610, 51] on icon "Save" at bounding box center [606, 47] width 8 height 6
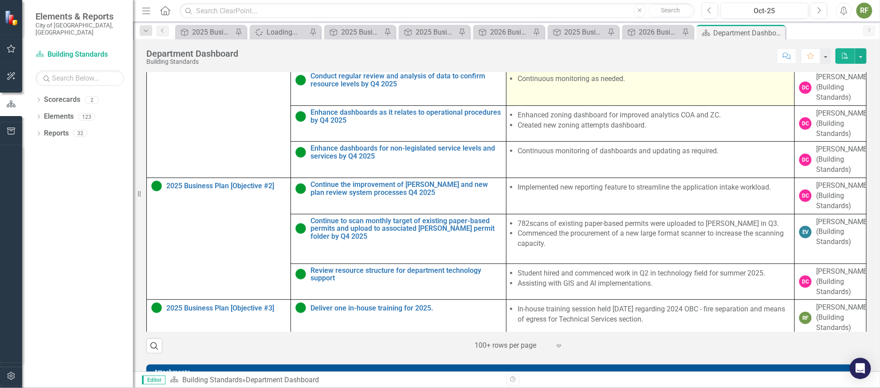
scroll to position [133, 0]
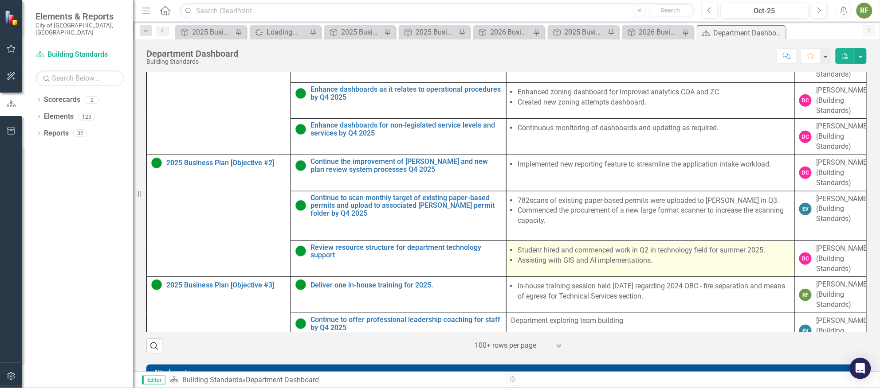
click at [667, 266] on li "Assisting with GIS and AI implementations." at bounding box center [653, 261] width 272 height 10
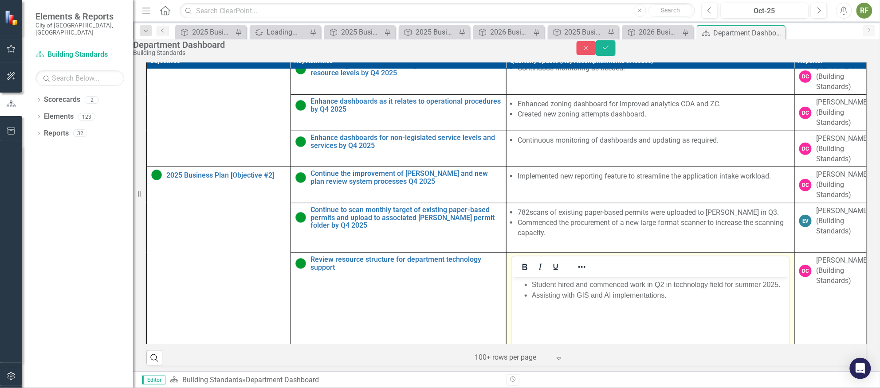
scroll to position [0, 0]
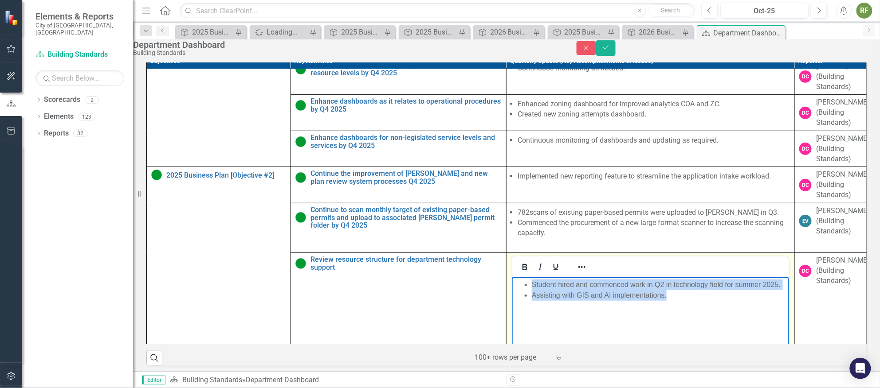
drag, startPoint x: 533, startPoint y: 286, endPoint x: 674, endPoint y: 295, distance: 141.3
click at [674, 295] on ul "Student hired and commenced work in Q2 in technology field for summer 2025. Ass…" at bounding box center [650, 290] width 273 height 21
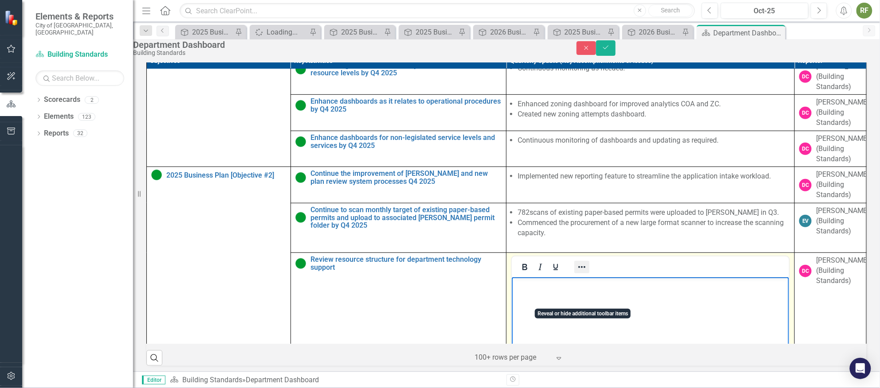
click at [585, 273] on icon "Reveal or hide additional toolbar items" at bounding box center [581, 267] width 11 height 11
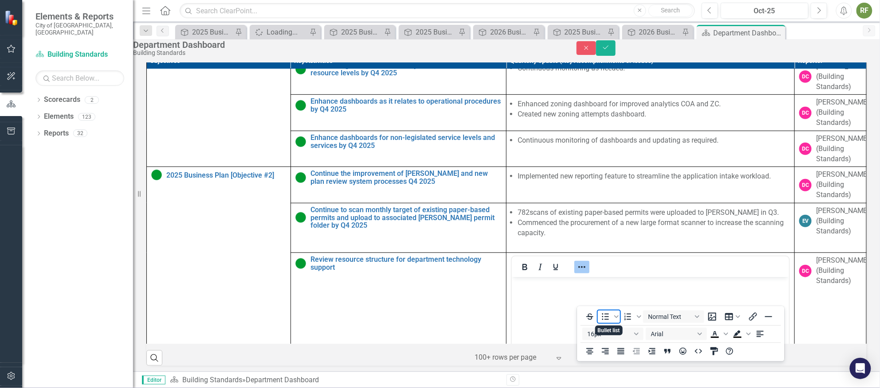
click at [604, 317] on icon "Bullet list" at bounding box center [605, 317] width 11 height 11
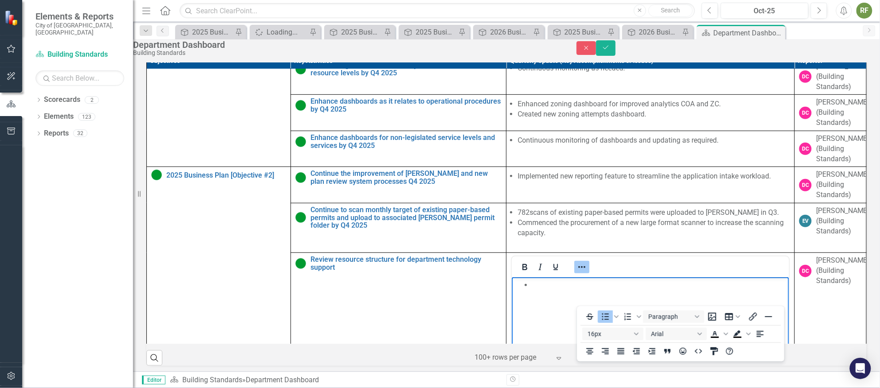
click at [543, 286] on li "Rich Text Area. Press ALT-0 for help." at bounding box center [659, 285] width 255 height 11
click at [585, 273] on icon "Reveal or hide additional toolbar items" at bounding box center [581, 267] width 11 height 11
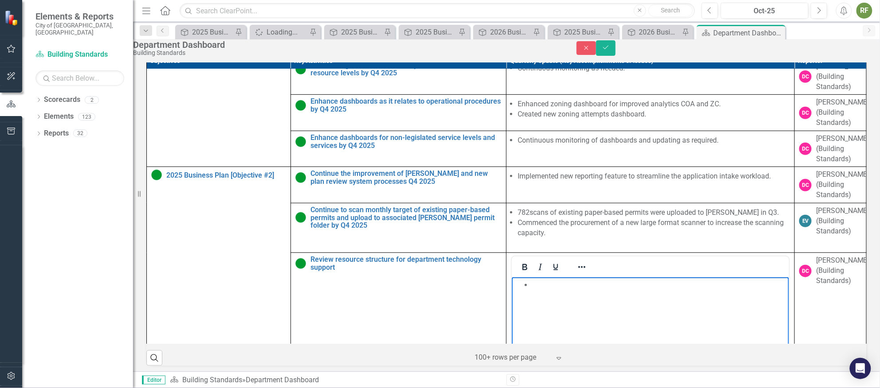
click at [557, 299] on body "Rich Text Area. Press ALT-0 for help." at bounding box center [650, 344] width 277 height 133
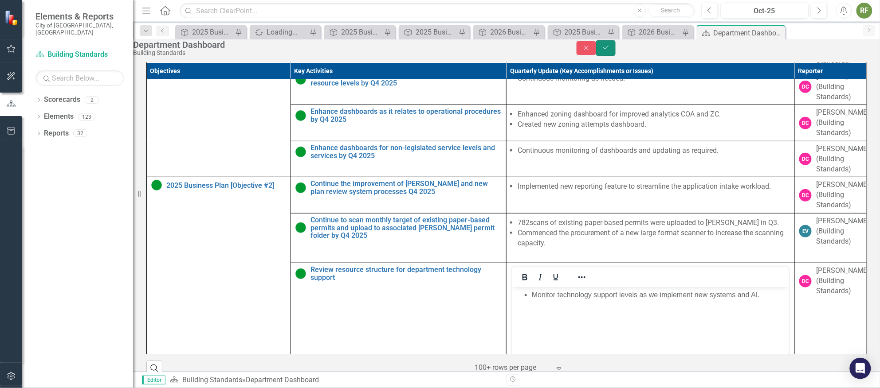
click at [610, 49] on icon "Save" at bounding box center [606, 47] width 8 height 6
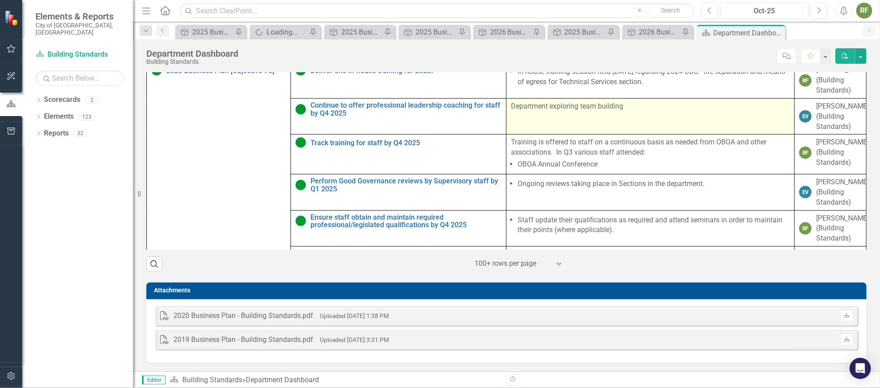
scroll to position [199, 0]
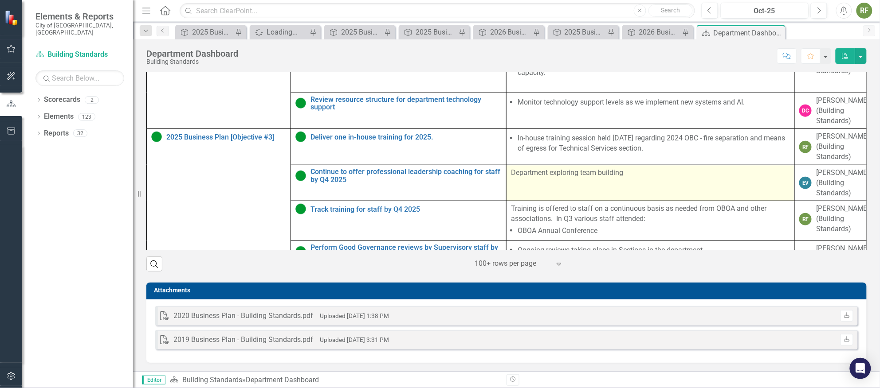
click at [642, 172] on p "Department exploring team building" at bounding box center [650, 173] width 279 height 10
click at [625, 174] on p "Department exploring team building" at bounding box center [650, 173] width 279 height 10
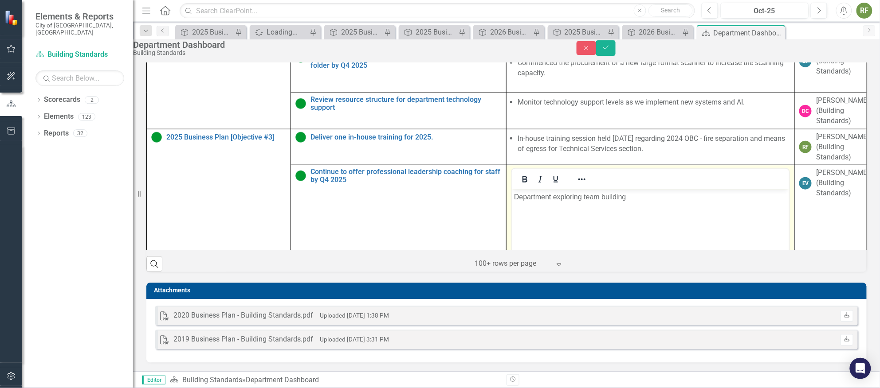
scroll to position [0, 0]
click at [635, 199] on p "Department exploring team building" at bounding box center [650, 197] width 273 height 11
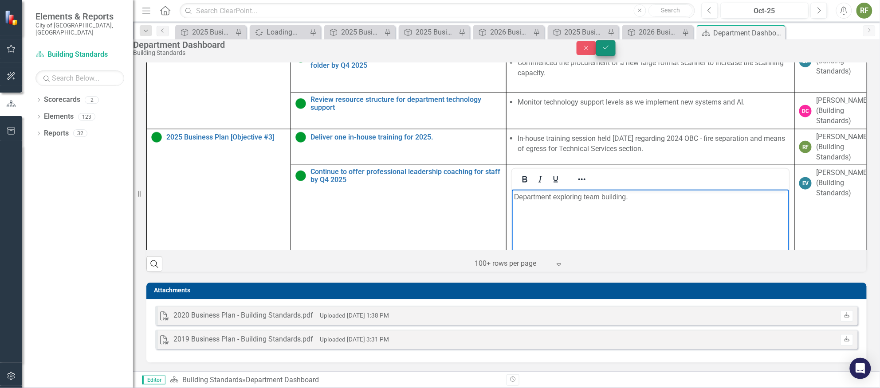
click at [610, 51] on icon "Save" at bounding box center [606, 47] width 8 height 6
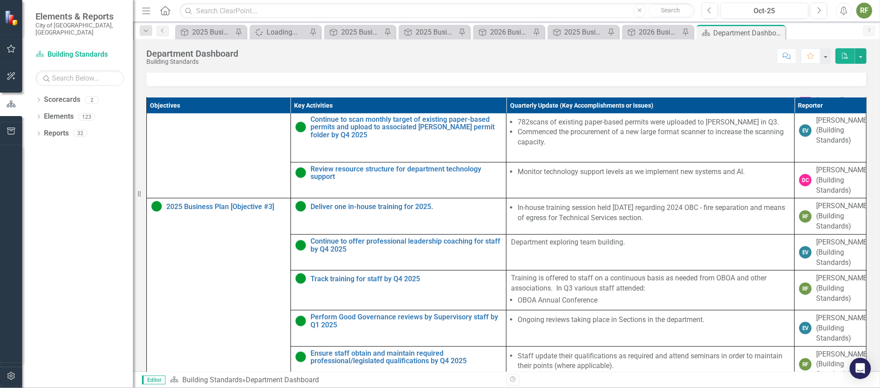
scroll to position [360, 0]
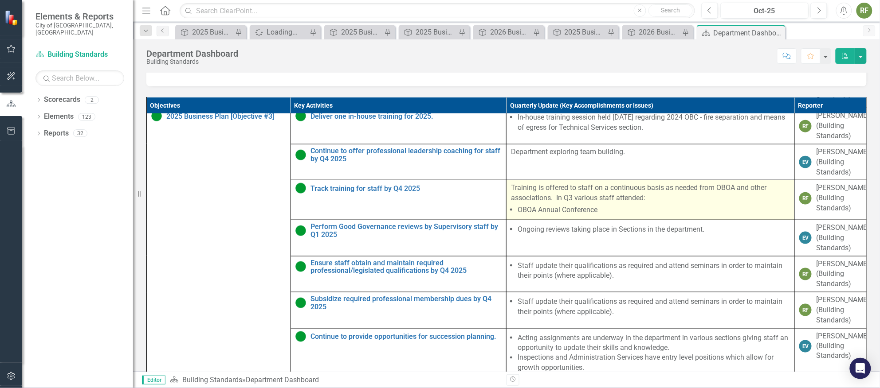
click at [594, 215] on li "OBOA Annual Conference" at bounding box center [653, 210] width 272 height 10
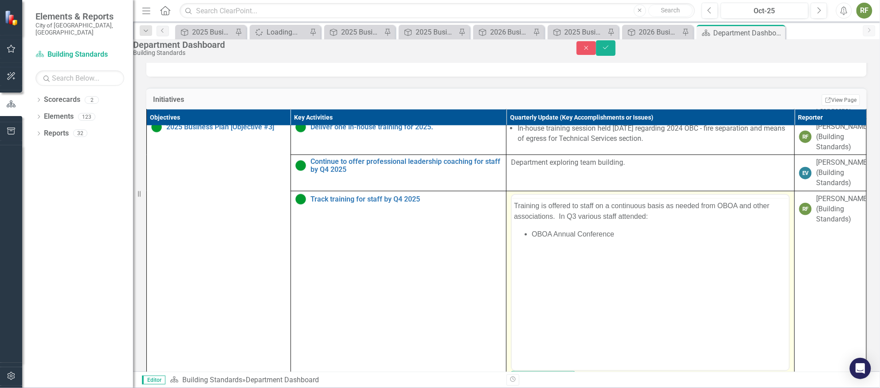
scroll to position [0, 0]
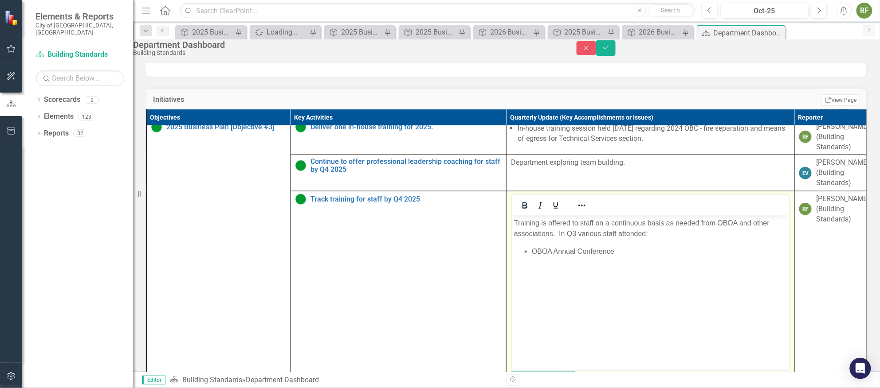
click at [626, 256] on li "OBOA Annual Conference" at bounding box center [659, 251] width 255 height 11
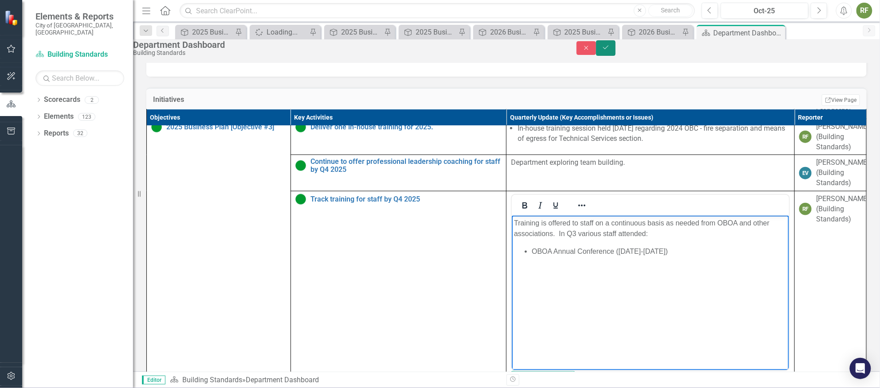
drag, startPoint x: 853, startPoint y: 48, endPoint x: 830, endPoint y: 64, distance: 27.6
click at [615, 48] on button "Save" at bounding box center [606, 48] width 20 height 16
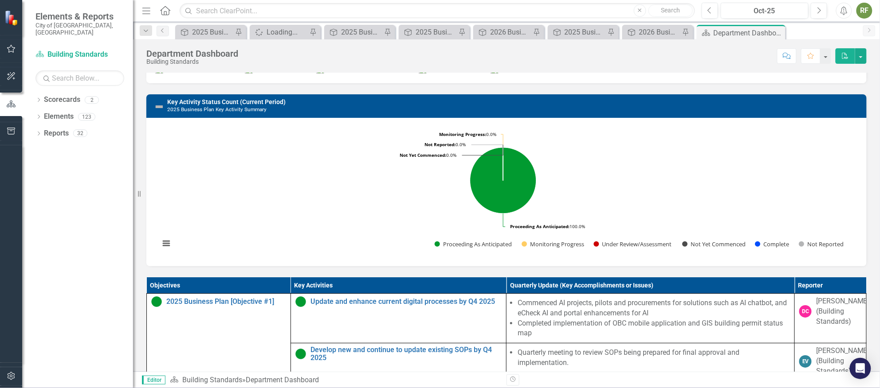
scroll to position [152, 0]
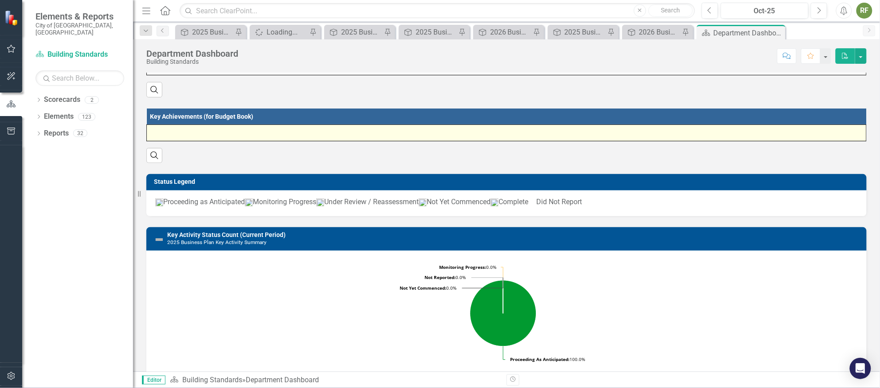
click at [192, 137] on div at bounding box center [506, 133] width 710 height 11
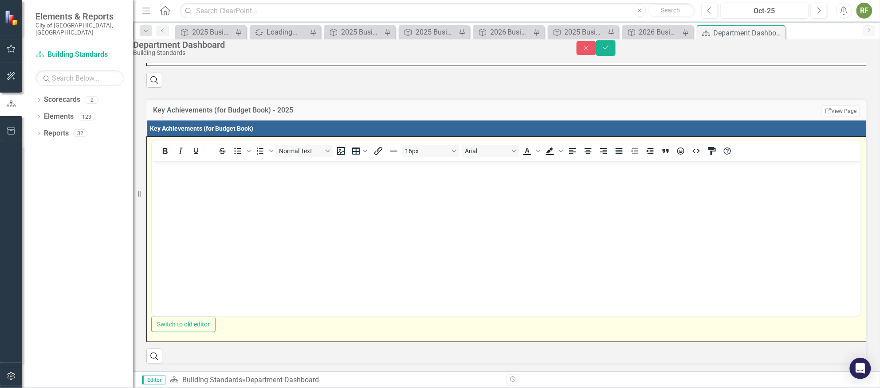
scroll to position [0, 0]
click at [176, 176] on body "Rich Text Area. Press ALT-0 for help." at bounding box center [506, 227] width 708 height 133
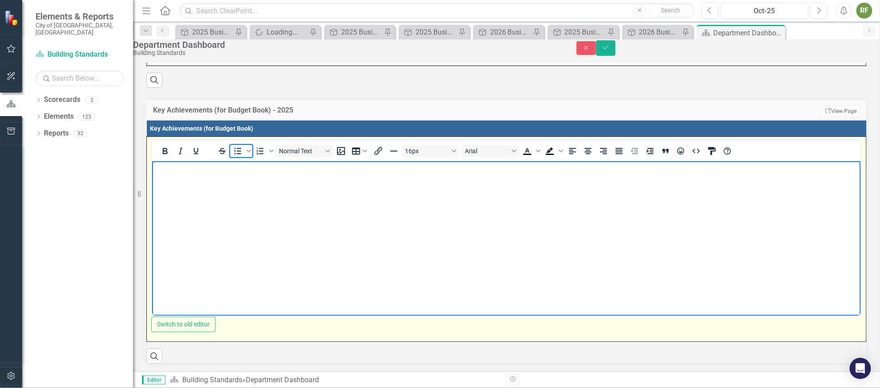
click at [243, 157] on icon "Bullet list" at bounding box center [237, 151] width 11 height 11
click at [467, 168] on li "Ontario building code mobile application with AI search and AI chatbot implemen…" at bounding box center [515, 168] width 686 height 11
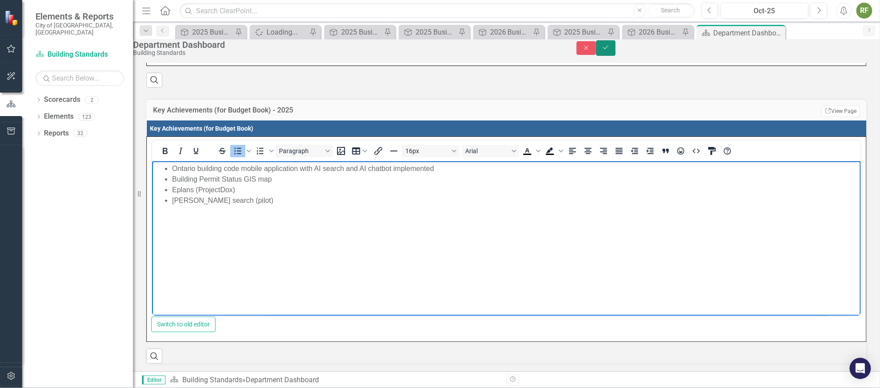
click at [615, 47] on button "Save" at bounding box center [606, 48] width 20 height 16
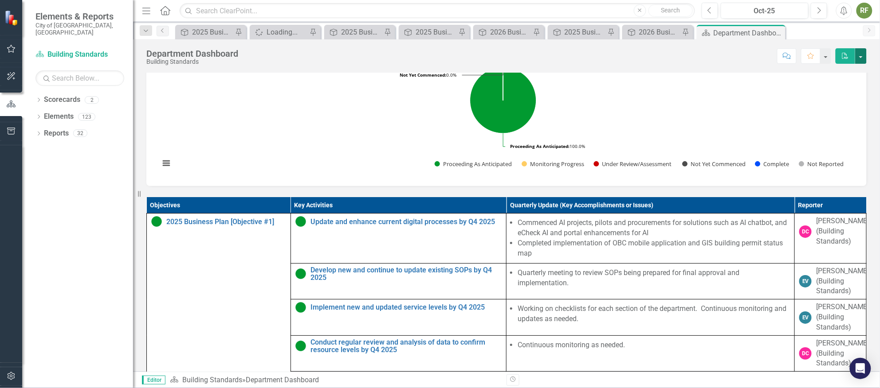
click at [863, 53] on button "button" at bounding box center [861, 56] width 12 height 16
click at [740, 118] on rect "Interactive chart" at bounding box center [503, 110] width 696 height 133
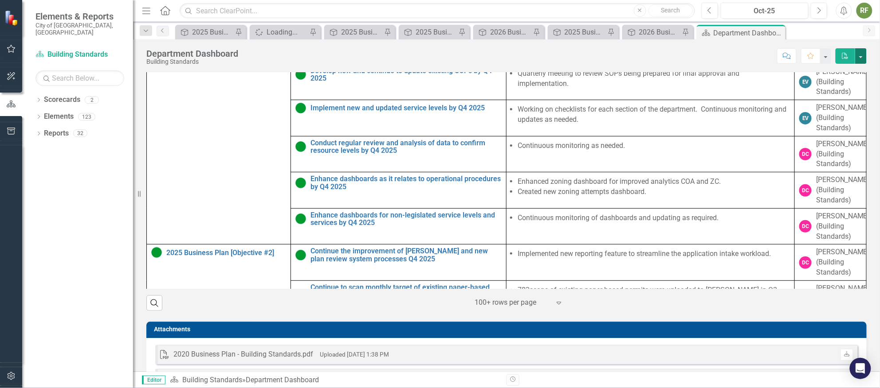
click at [858, 55] on button "button" at bounding box center [861, 56] width 12 height 16
click at [819, 88] on link "PDF Export to PDF" at bounding box center [830, 90] width 72 height 16
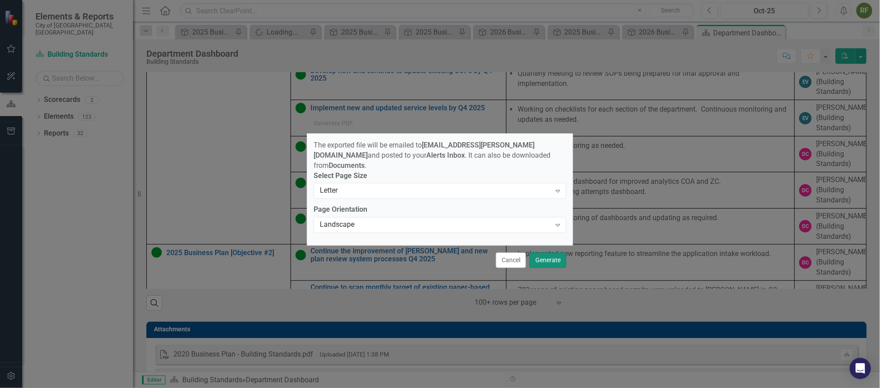
click at [549, 259] on button "Generate" at bounding box center [547, 261] width 37 height 16
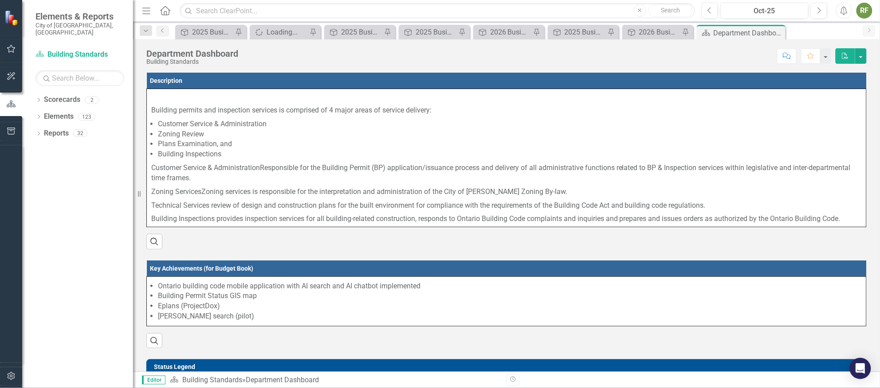
click at [864, 9] on div "RF" at bounding box center [864, 11] width 16 height 16
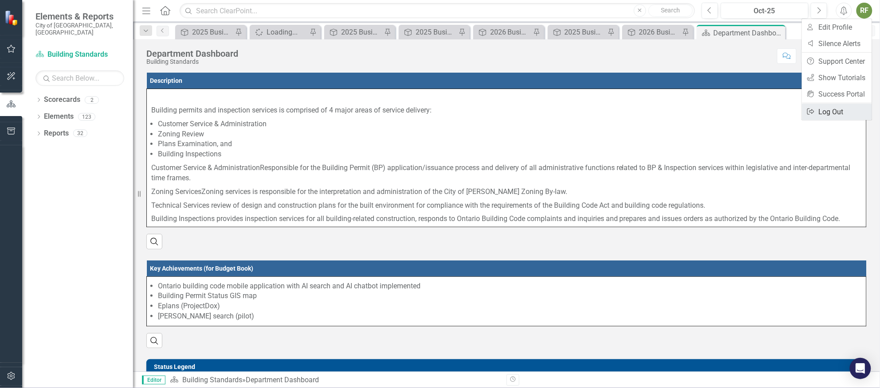
click at [831, 108] on link "Logout Log Out" at bounding box center [837, 112] width 70 height 16
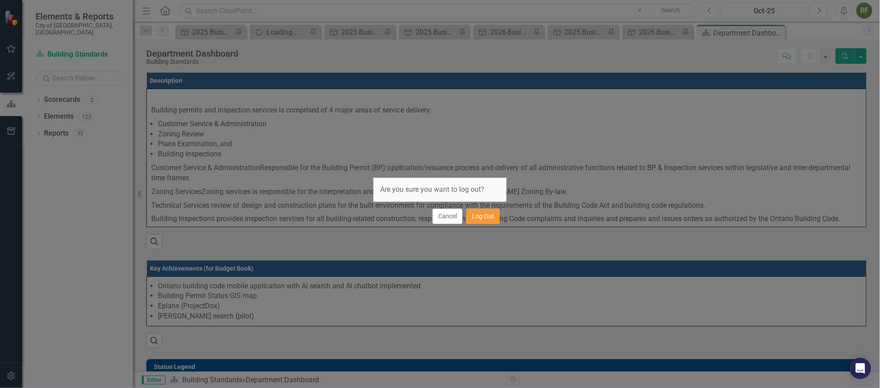
click at [476, 214] on button "Log Out" at bounding box center [483, 217] width 34 height 16
